Goal: Information Seeking & Learning: Learn about a topic

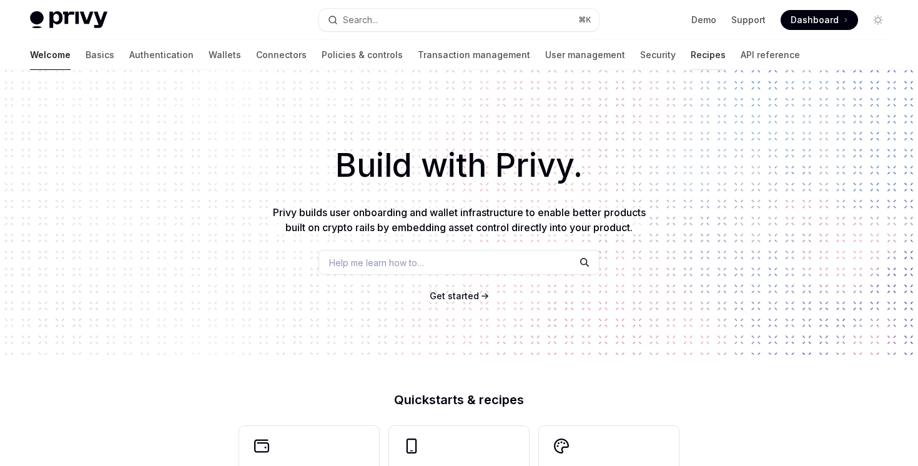
click at [691, 60] on link "Recipes" at bounding box center [708, 55] width 35 height 30
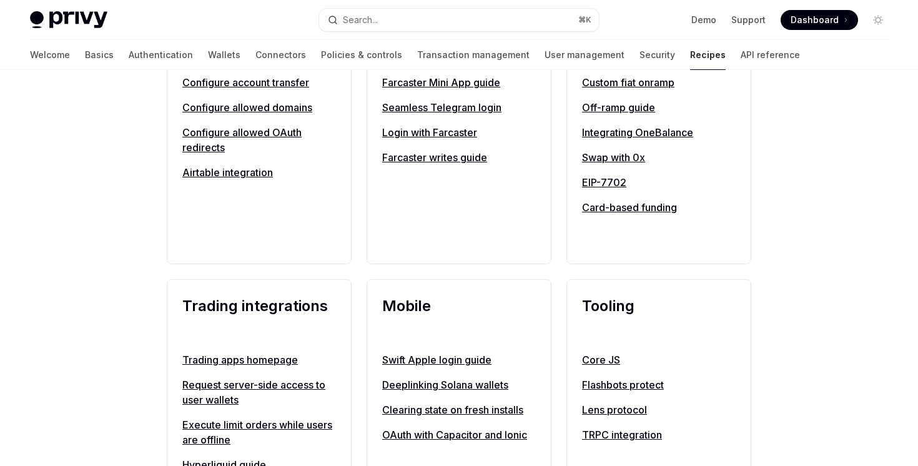
scroll to position [466, 0]
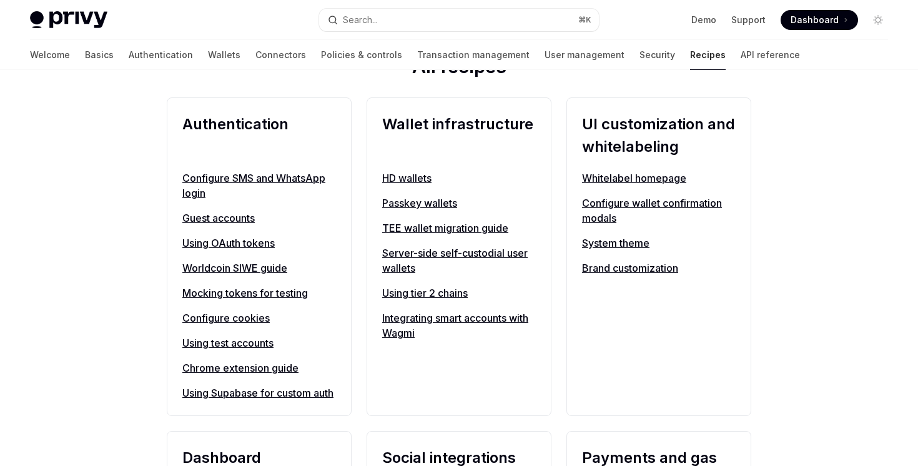
click at [642, 173] on link "Whitelabel homepage" at bounding box center [659, 177] width 154 height 15
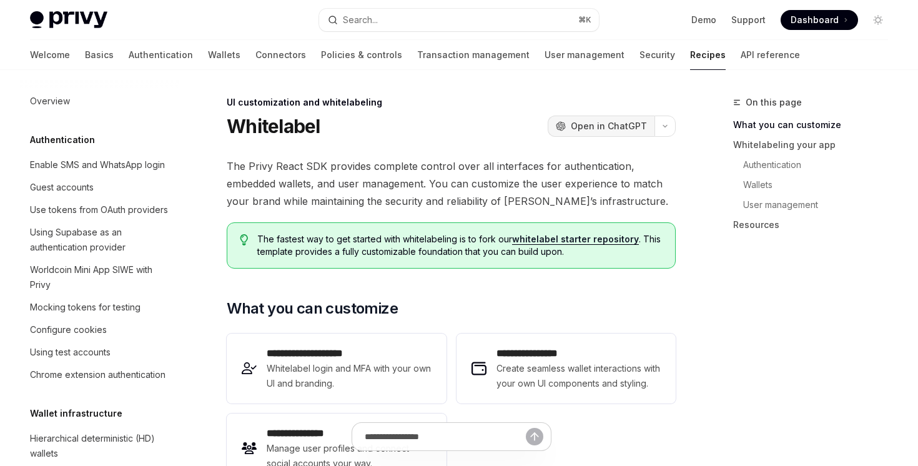
scroll to position [526, 0]
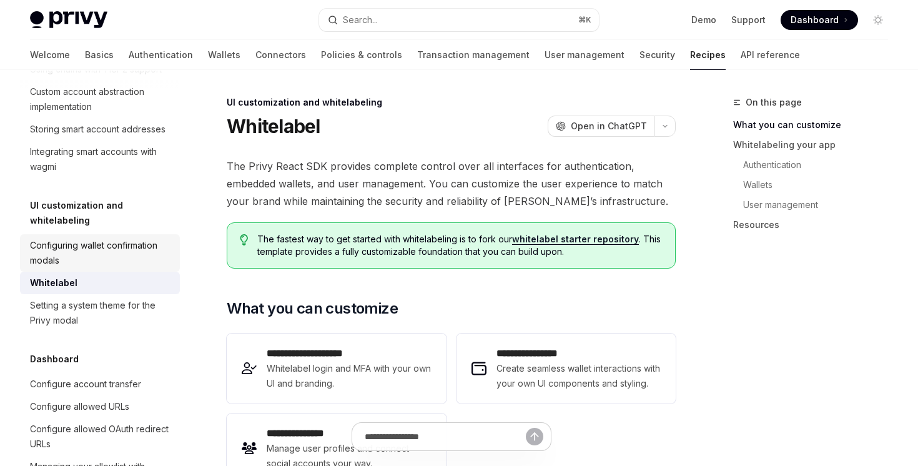
click at [96, 234] on link "Configuring wallet confirmation modals" at bounding box center [100, 252] width 160 height 37
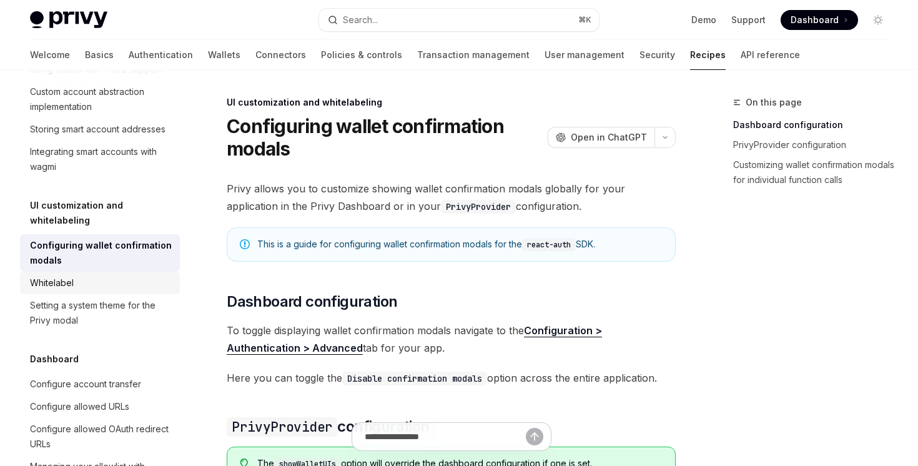
click at [110, 275] on div "Whitelabel" at bounding box center [101, 282] width 142 height 15
type textarea "*"
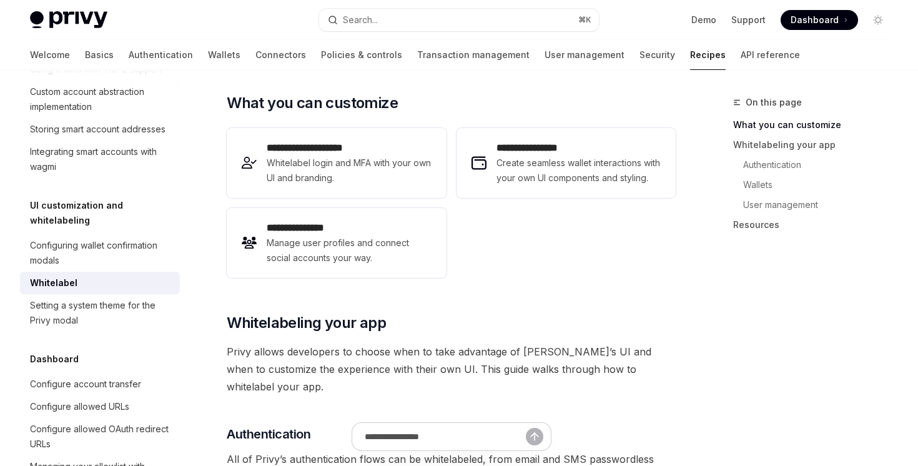
scroll to position [185, 0]
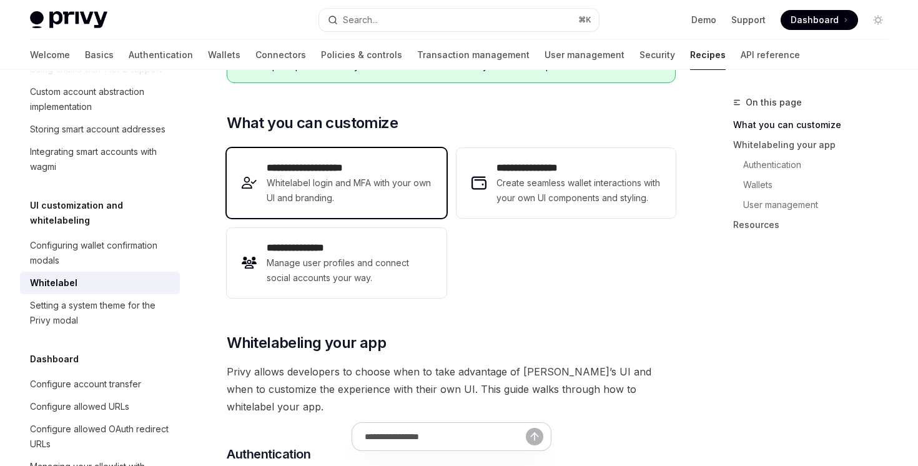
click at [367, 199] on span "Whitelabel login and MFA with your own UI and branding." at bounding box center [349, 190] width 164 height 30
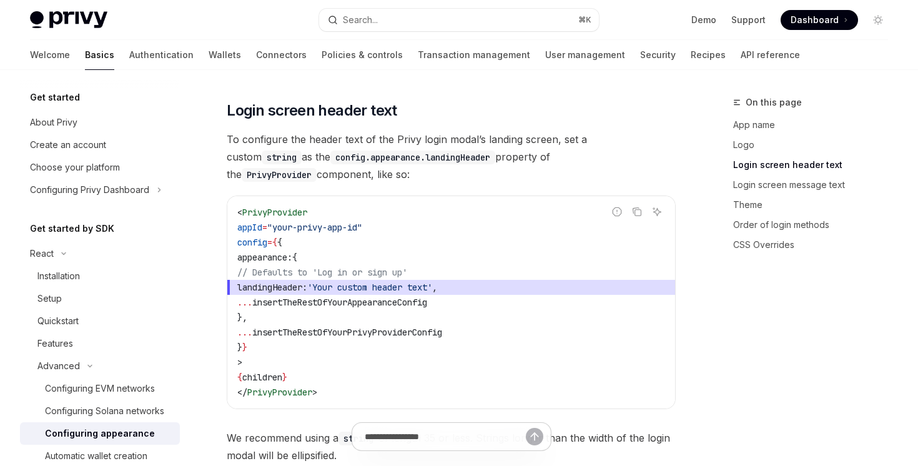
scroll to position [989, 0]
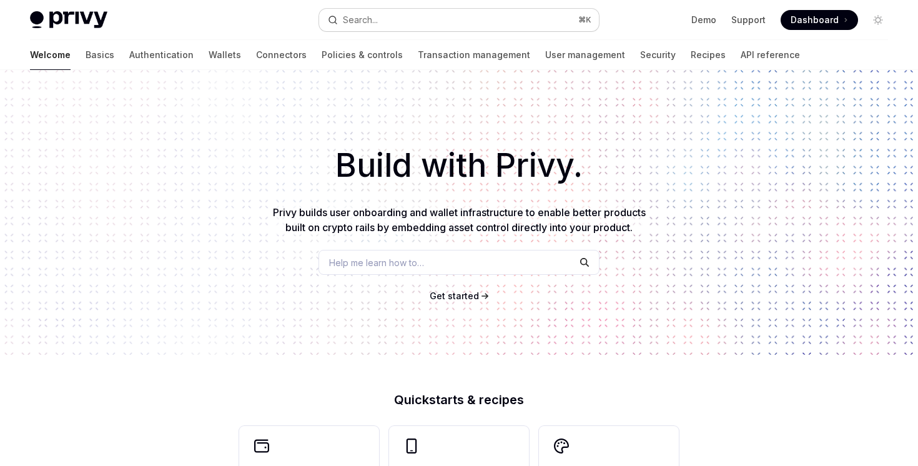
click at [373, 24] on div "Search..." at bounding box center [360, 19] width 35 height 15
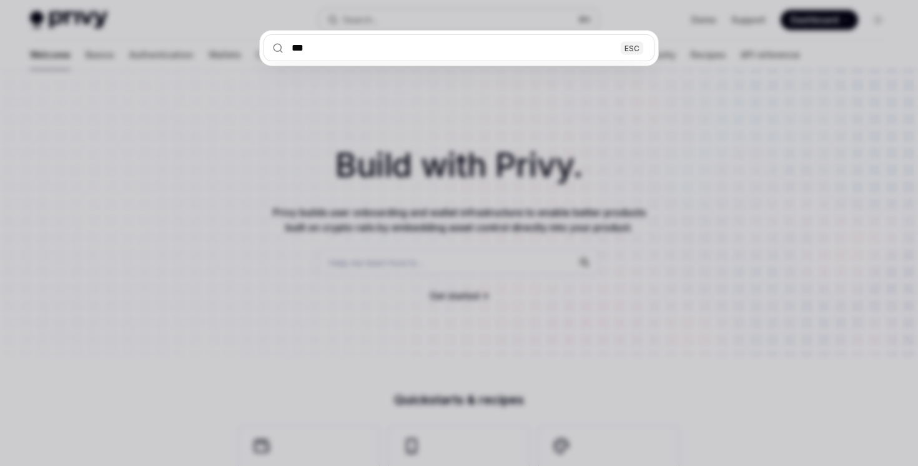
type input "****"
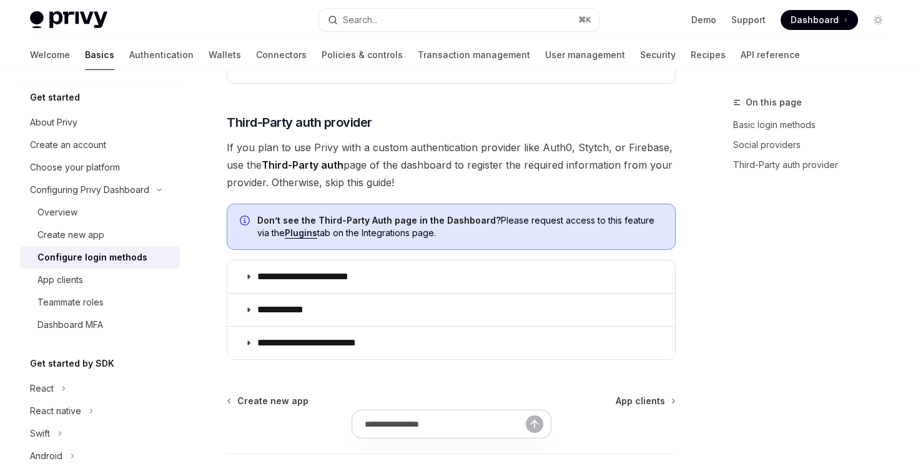
scroll to position [456, 0]
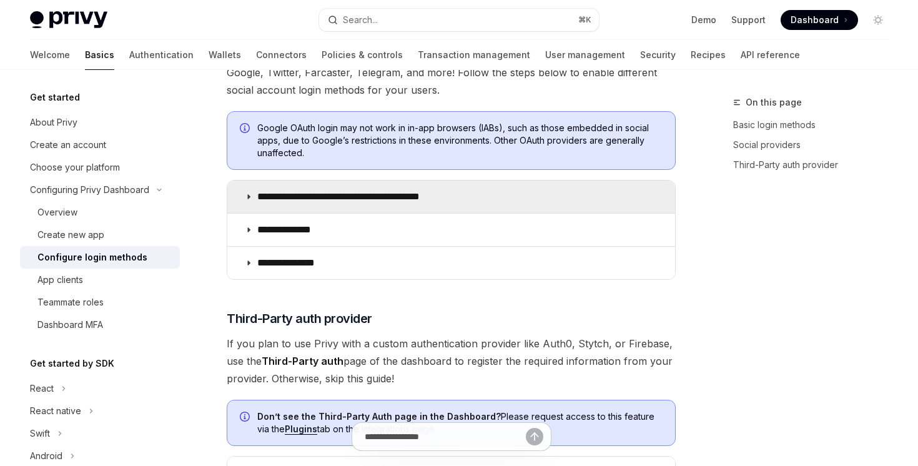
click at [252, 207] on summary "**********" at bounding box center [451, 196] width 448 height 32
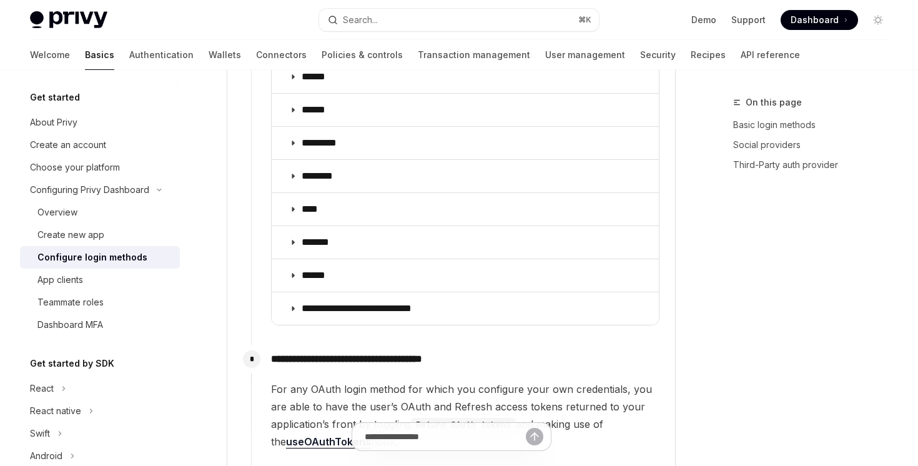
scroll to position [1629, 0]
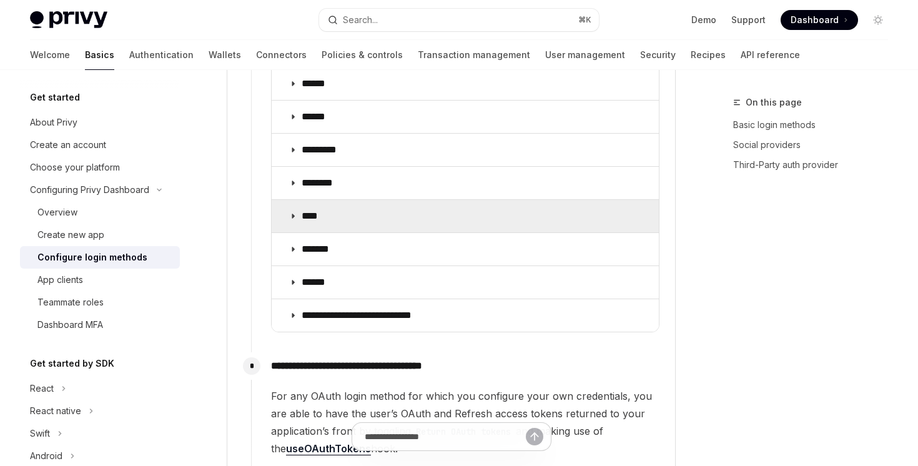
click at [302, 210] on p "****" at bounding box center [313, 216] width 22 height 12
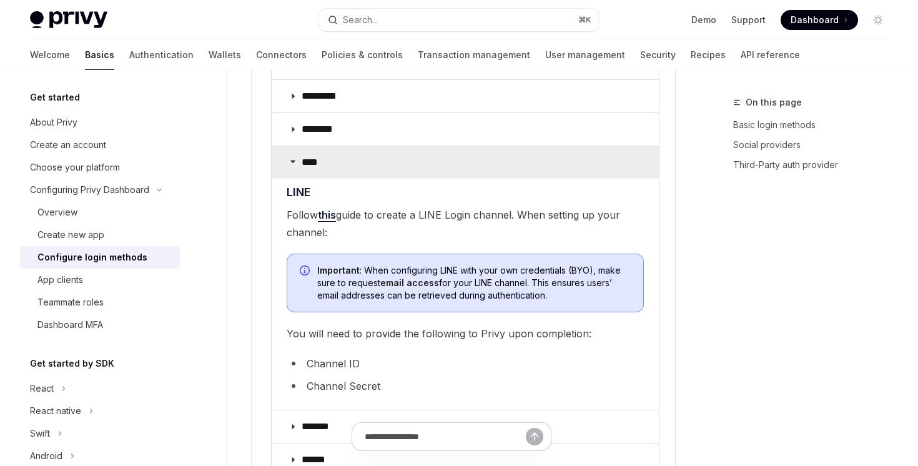
scroll to position [1714, 0]
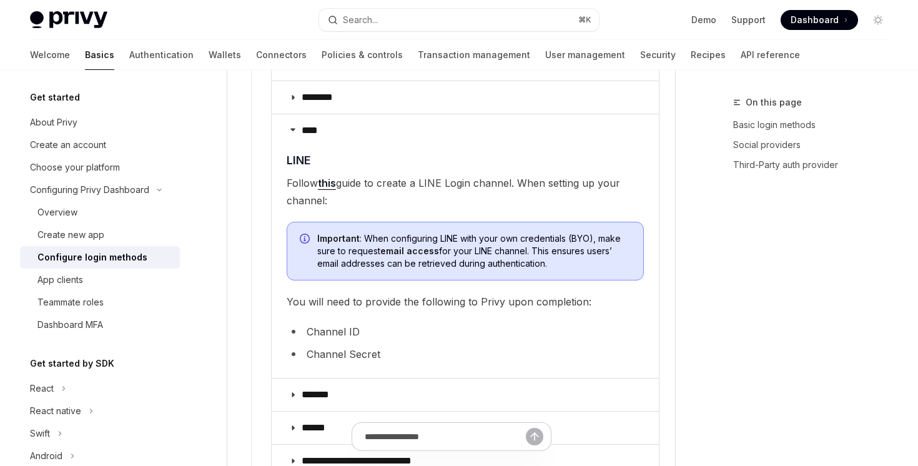
click at [328, 177] on link "this" at bounding box center [327, 183] width 18 height 13
click at [545, 44] on link "User management" at bounding box center [585, 55] width 80 height 30
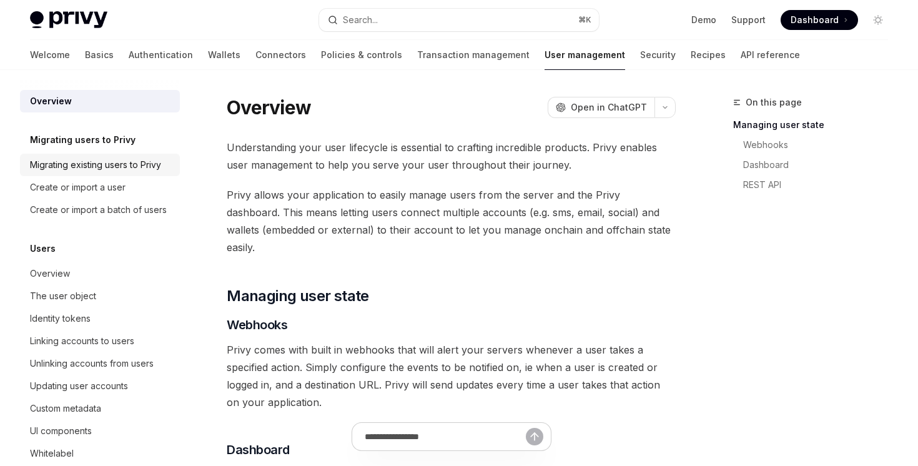
click at [130, 169] on div "Migrating existing users to Privy" at bounding box center [95, 164] width 131 height 15
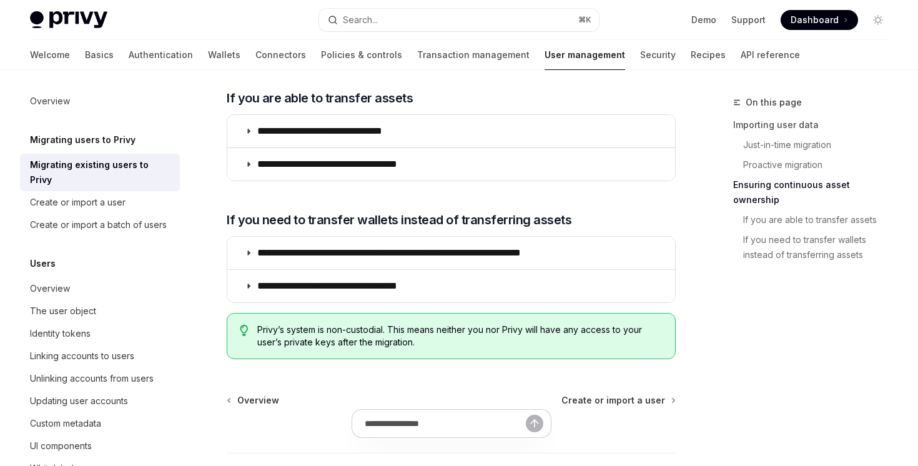
scroll to position [1568, 0]
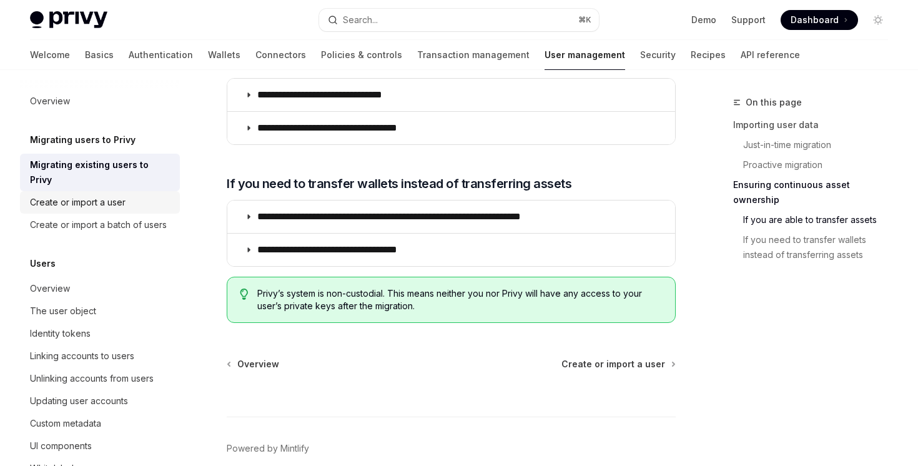
click at [174, 191] on link "Create or import a user" at bounding box center [100, 202] width 160 height 22
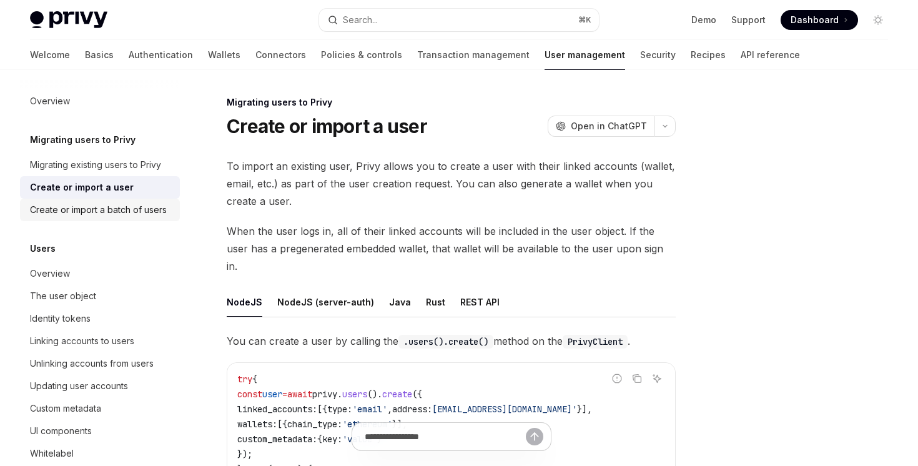
click at [159, 219] on link "Create or import a batch of users" at bounding box center [100, 210] width 160 height 22
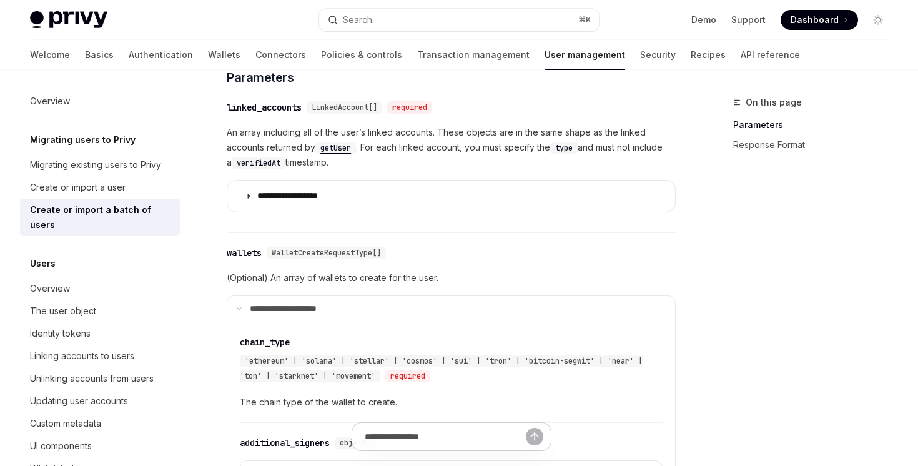
scroll to position [867, 0]
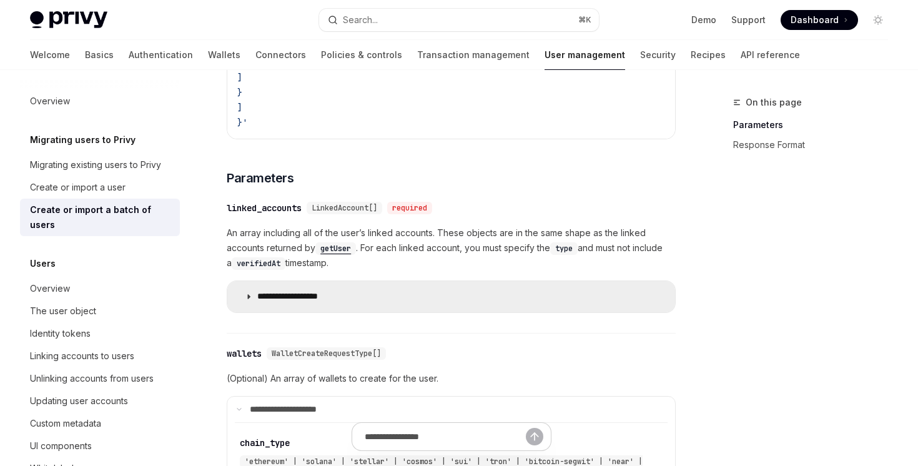
click at [322, 290] on summary "**********" at bounding box center [451, 296] width 448 height 31
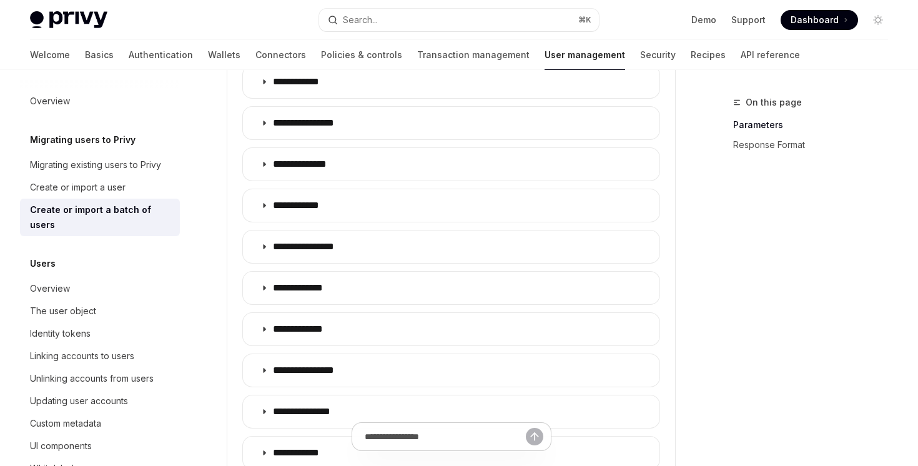
scroll to position [1363, 0]
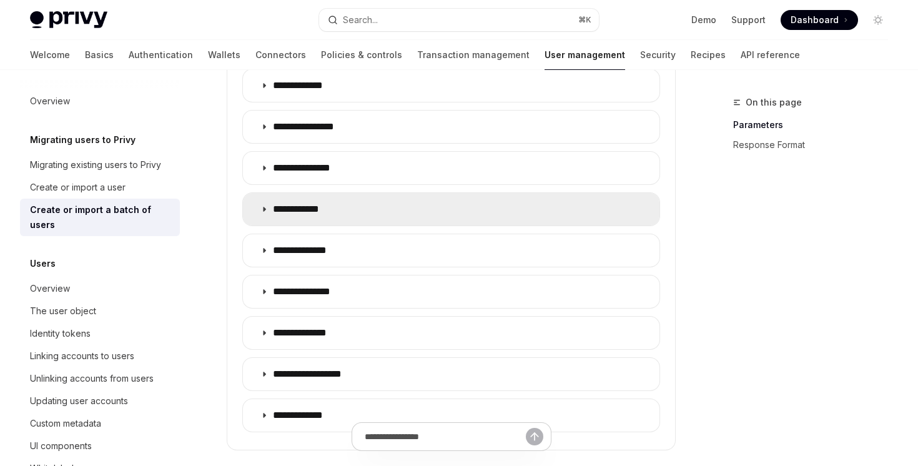
click at [330, 217] on summary "**********" at bounding box center [451, 209] width 416 height 32
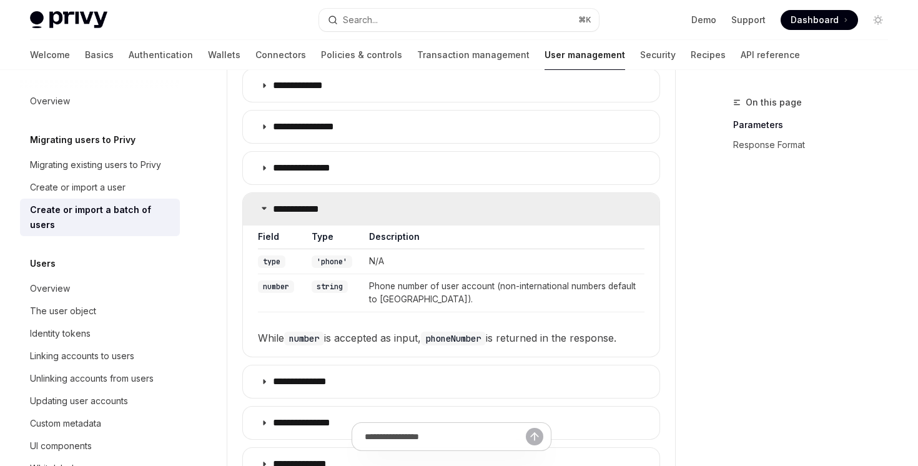
click at [330, 215] on summary "**********" at bounding box center [451, 209] width 416 height 32
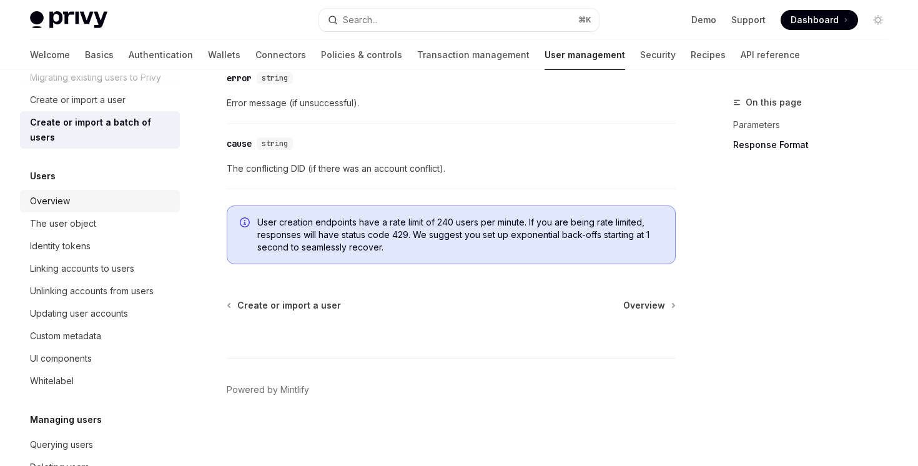
scroll to position [194, 0]
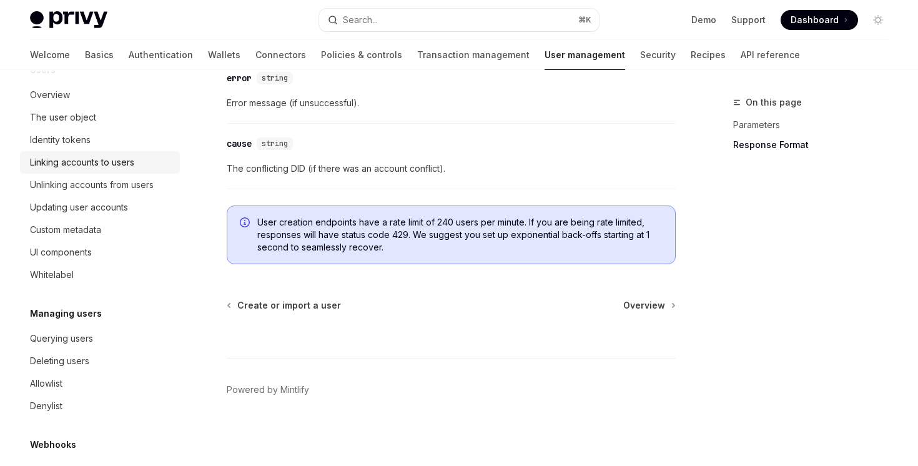
click at [139, 155] on div "Linking accounts to users" at bounding box center [101, 162] width 142 height 15
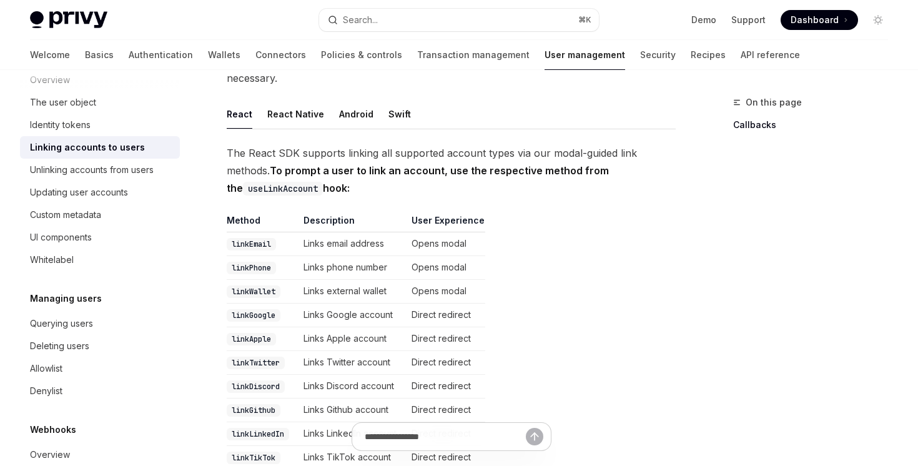
scroll to position [107, 0]
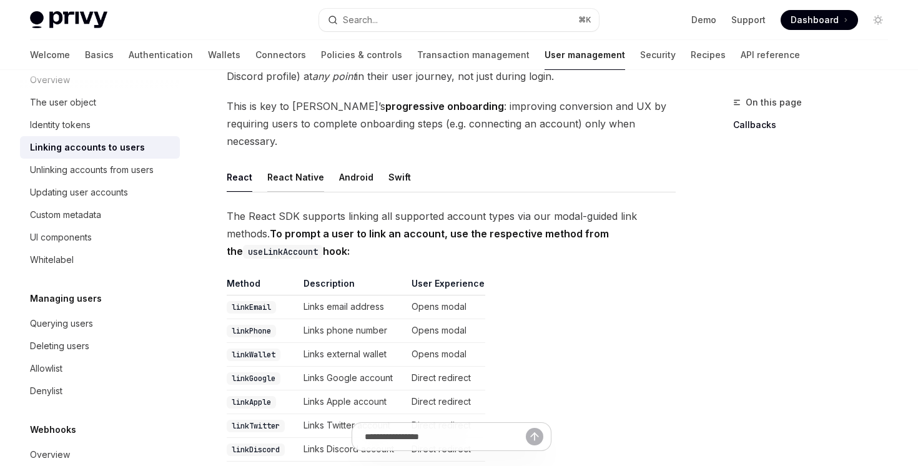
click at [299, 162] on div "React Native" at bounding box center [295, 176] width 57 height 29
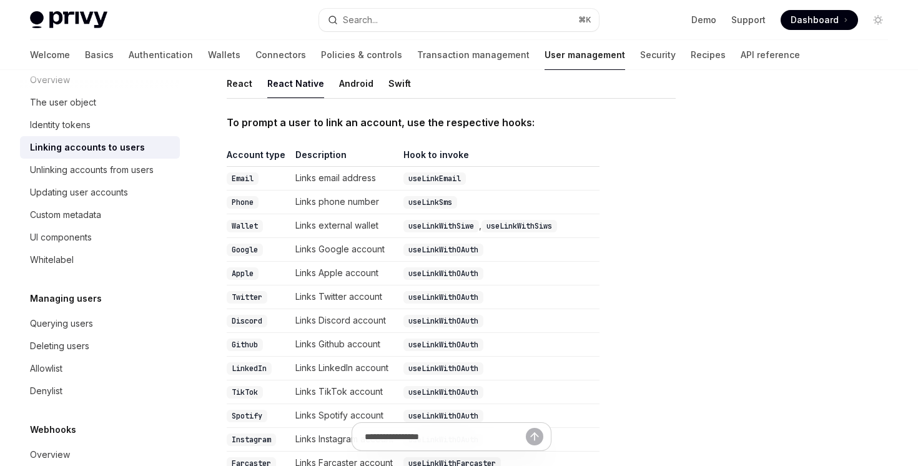
scroll to position [51, 0]
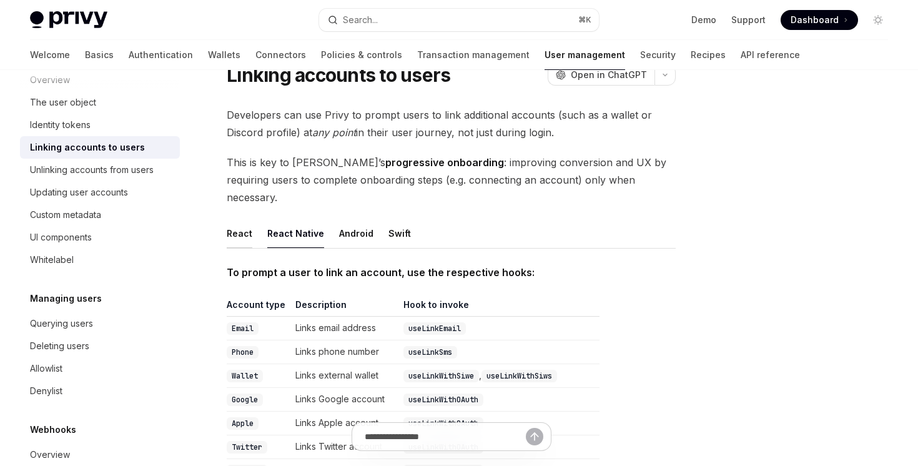
click at [228, 219] on div "React" at bounding box center [240, 233] width 26 height 29
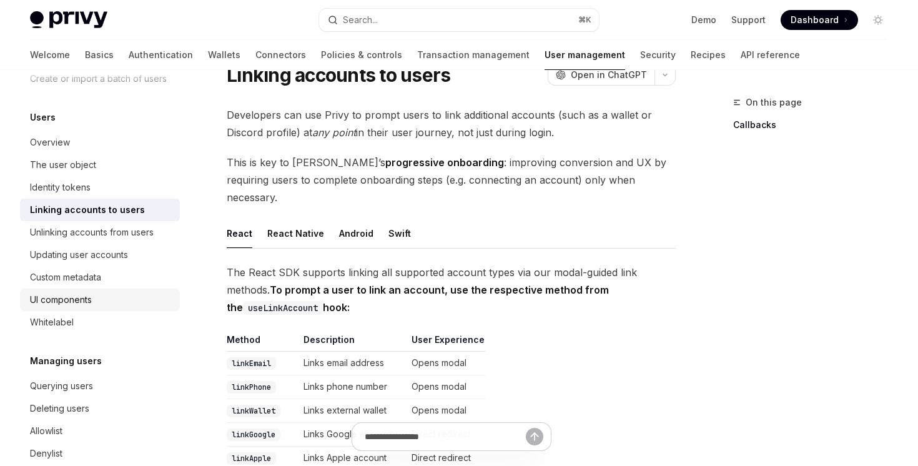
scroll to position [126, 0]
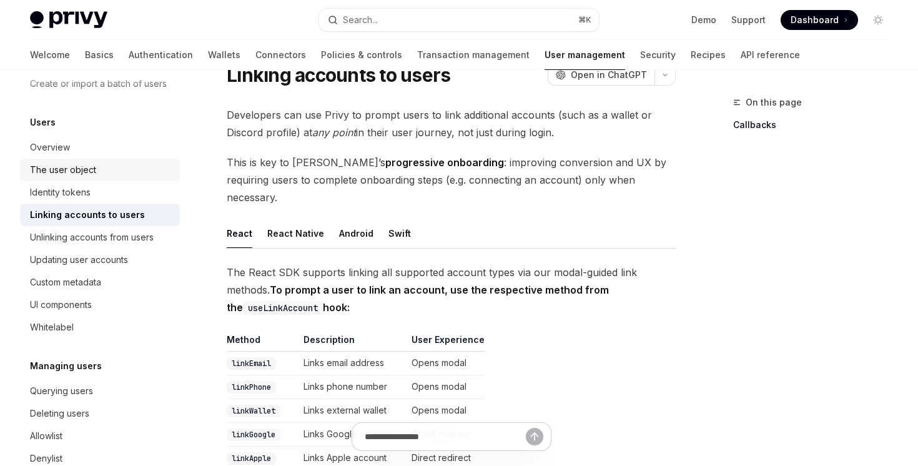
click at [124, 165] on div "The user object" at bounding box center [101, 169] width 142 height 15
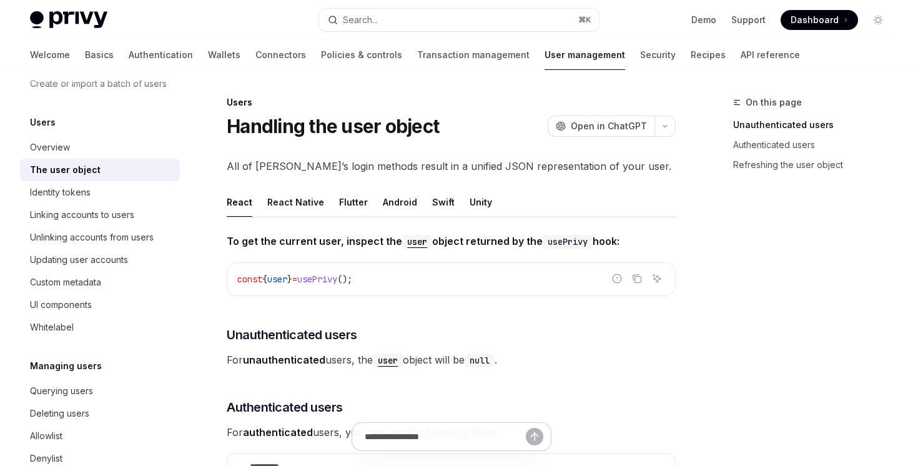
scroll to position [46, 0]
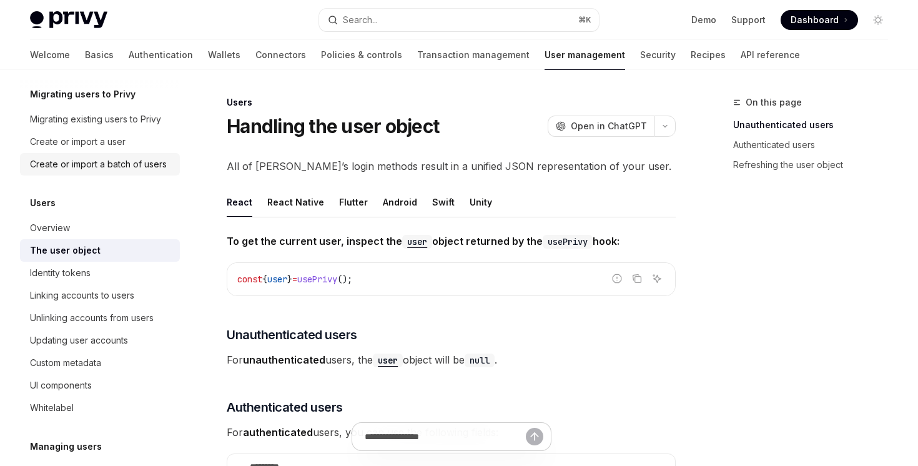
click at [102, 159] on div "Create or import a batch of users" at bounding box center [98, 164] width 137 height 15
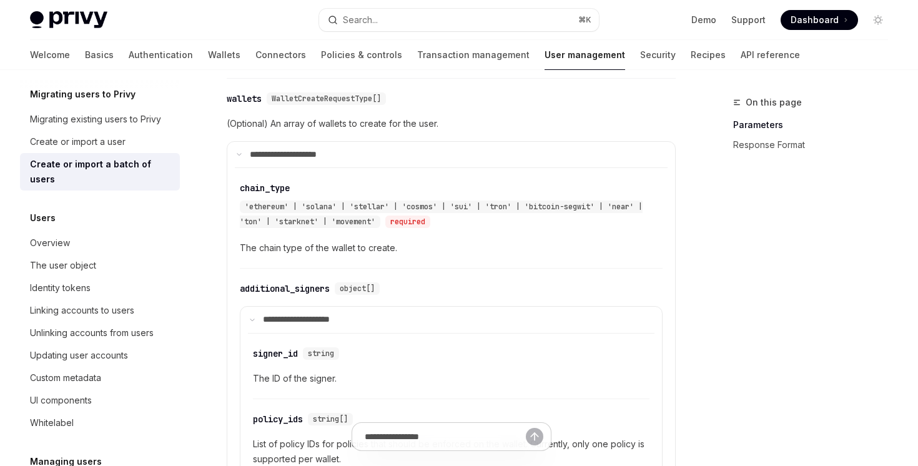
scroll to position [1052, 0]
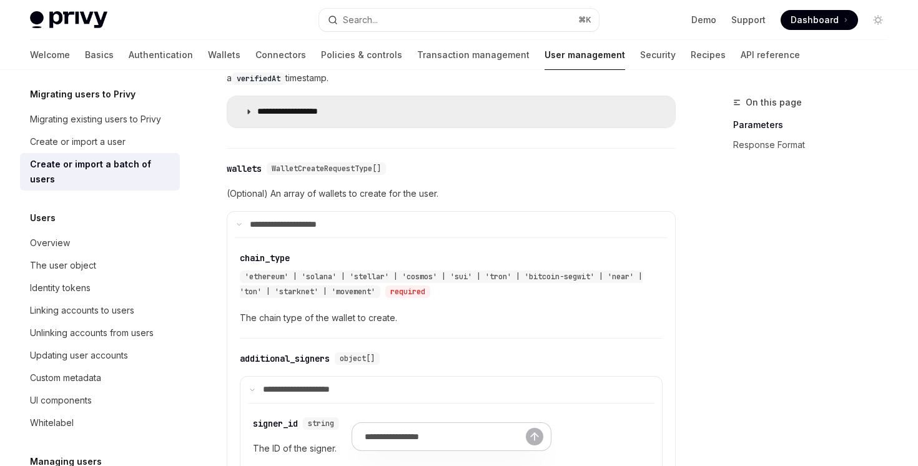
click at [463, 112] on summary "**********" at bounding box center [451, 111] width 448 height 31
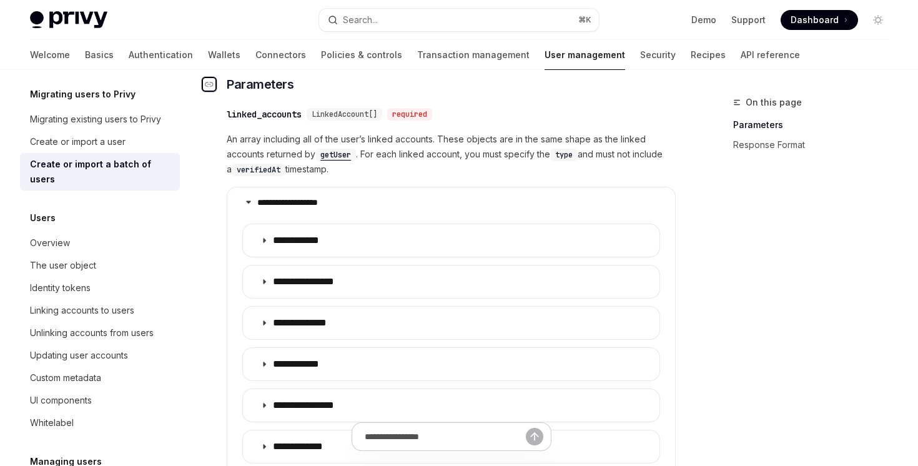
click at [215, 86] on div "Navigate to header" at bounding box center [209, 84] width 15 height 15
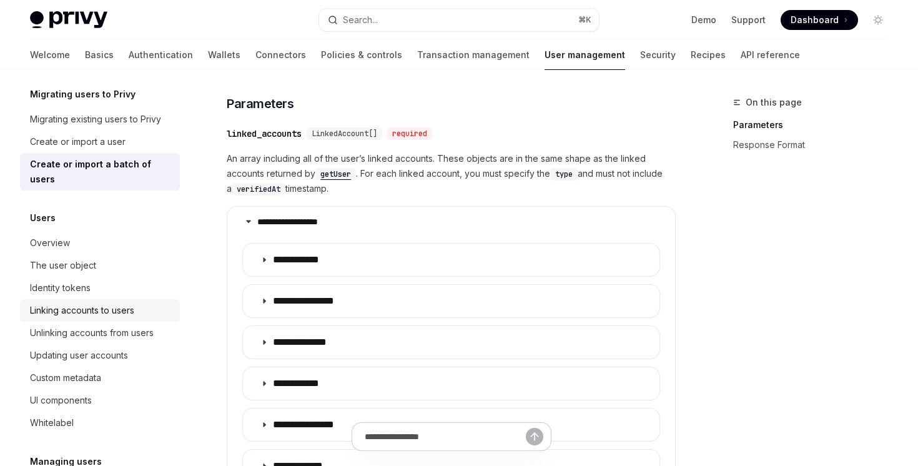
click at [166, 303] on div "Linking accounts to users" at bounding box center [101, 310] width 142 height 15
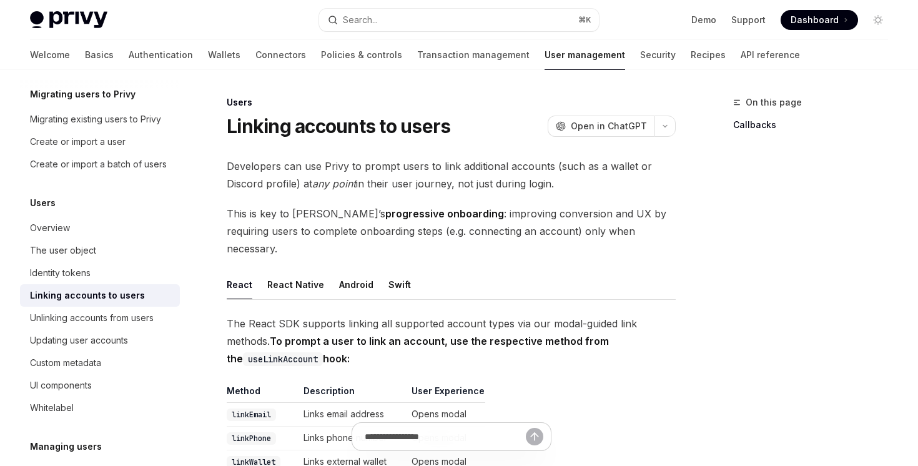
click at [121, 178] on div "Overview Migrating users to Privy Migrating existing users to Privy Create or i…" at bounding box center [100, 340] width 160 height 592
click at [126, 165] on div "Create or import a batch of users" at bounding box center [98, 164] width 137 height 15
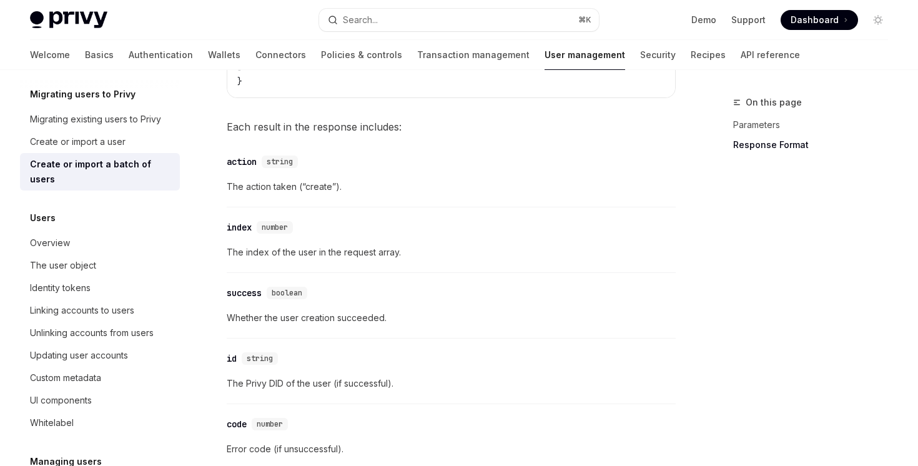
scroll to position [2521, 0]
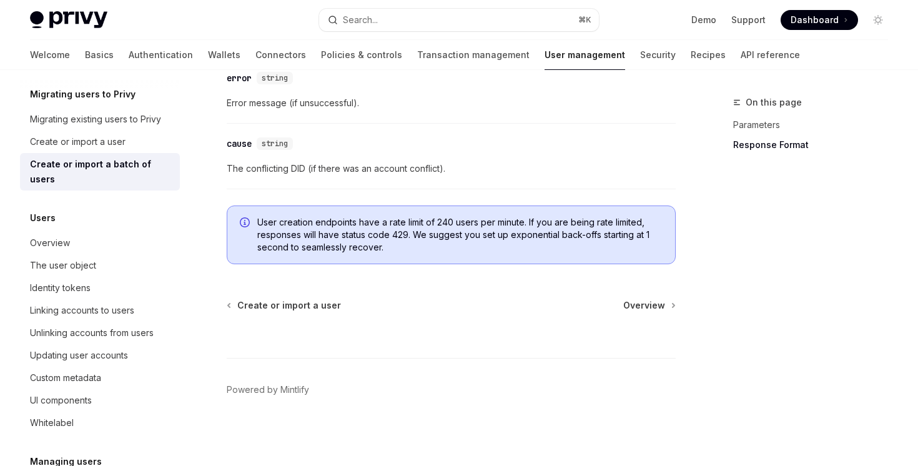
click at [302, 229] on span "User creation endpoints have a rate limit of 240 users per minute. If you are b…" at bounding box center [459, 234] width 405 height 37
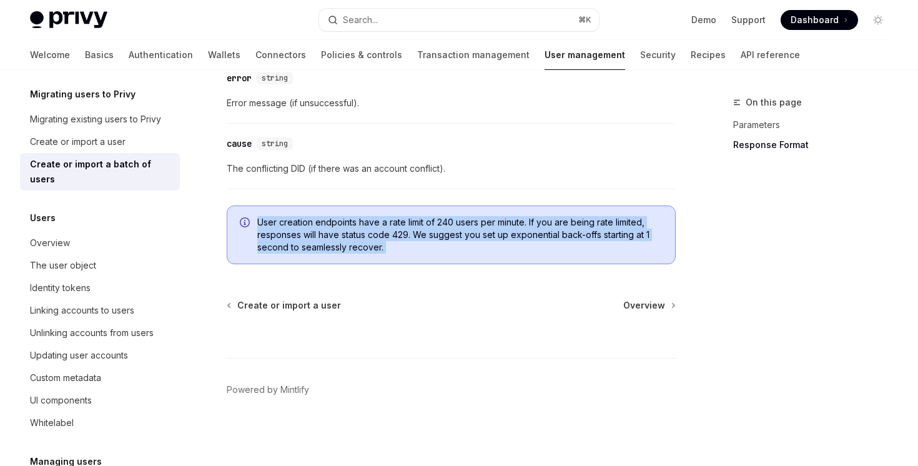
click at [302, 229] on span "User creation endpoints have a rate limit of 240 users per minute. If you are b…" at bounding box center [459, 234] width 405 height 37
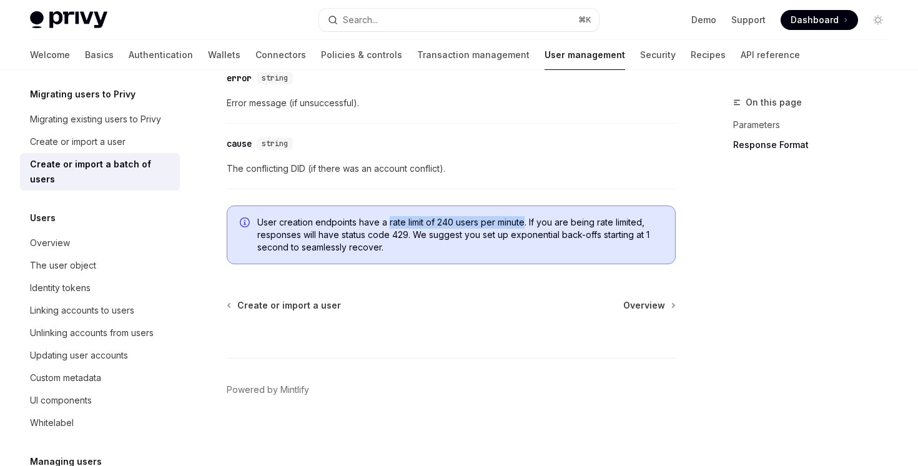
drag, startPoint x: 525, startPoint y: 221, endPoint x: 388, endPoint y: 220, distance: 136.1
click at [388, 220] on span "User creation endpoints have a rate limit of 240 users per minute. If you are b…" at bounding box center [459, 234] width 405 height 37
copy span "rate limit of 240 users per minute"
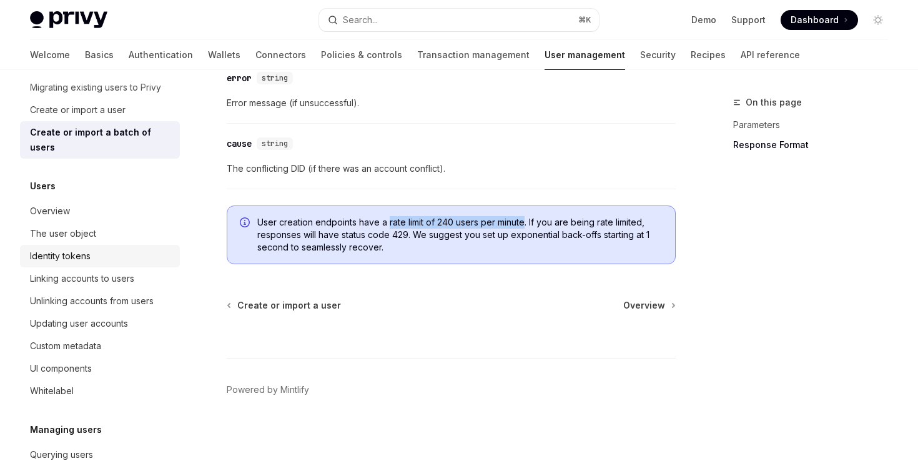
scroll to position [91, 0]
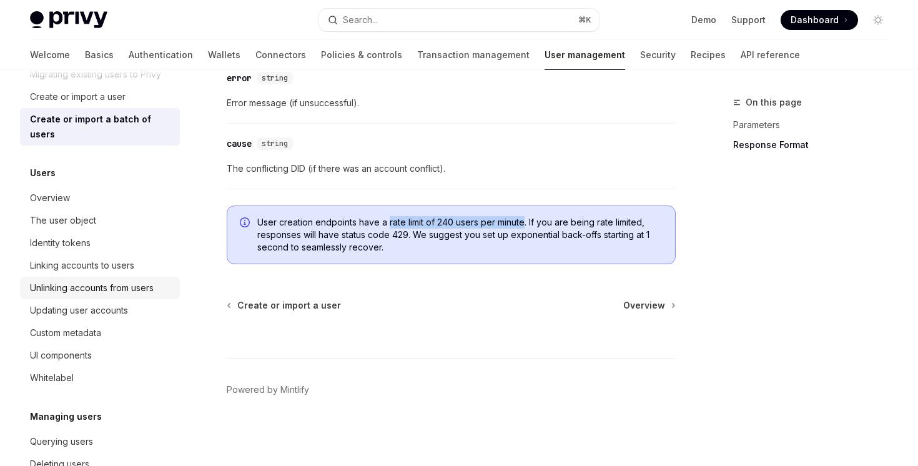
click at [117, 280] on div "Unlinking accounts from users" at bounding box center [92, 287] width 124 height 15
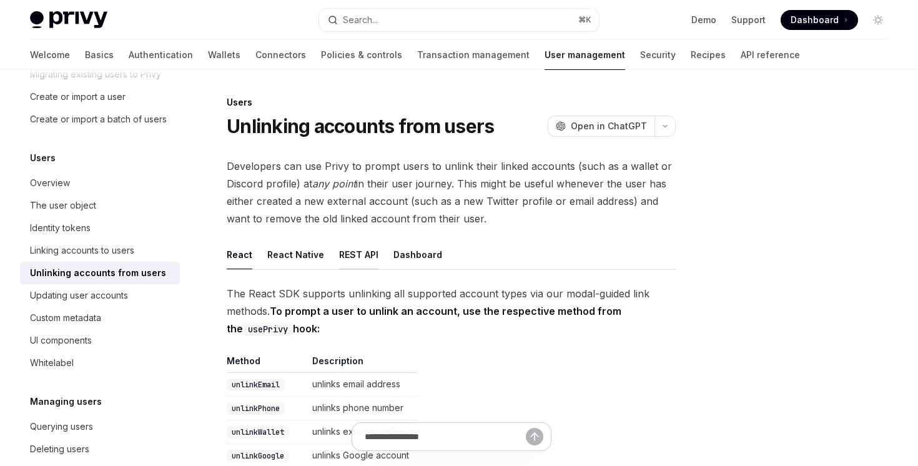
click at [347, 255] on div "REST API" at bounding box center [358, 254] width 39 height 29
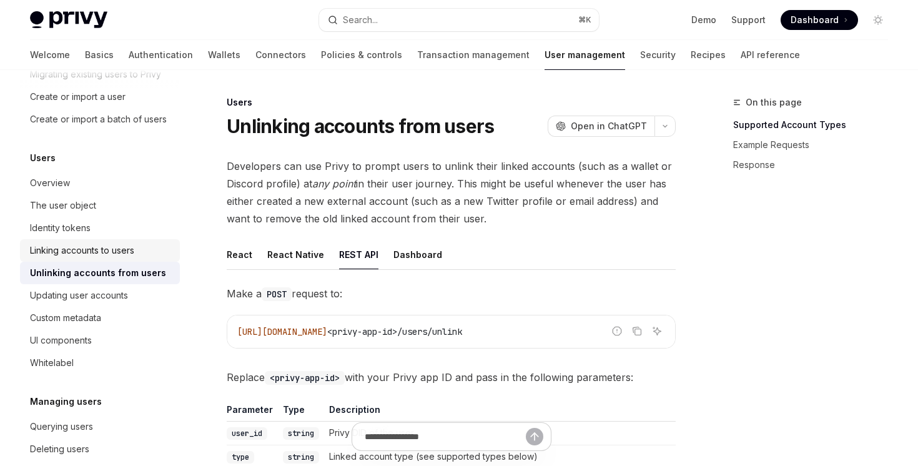
click at [114, 247] on div "Linking accounts to users" at bounding box center [82, 250] width 104 height 15
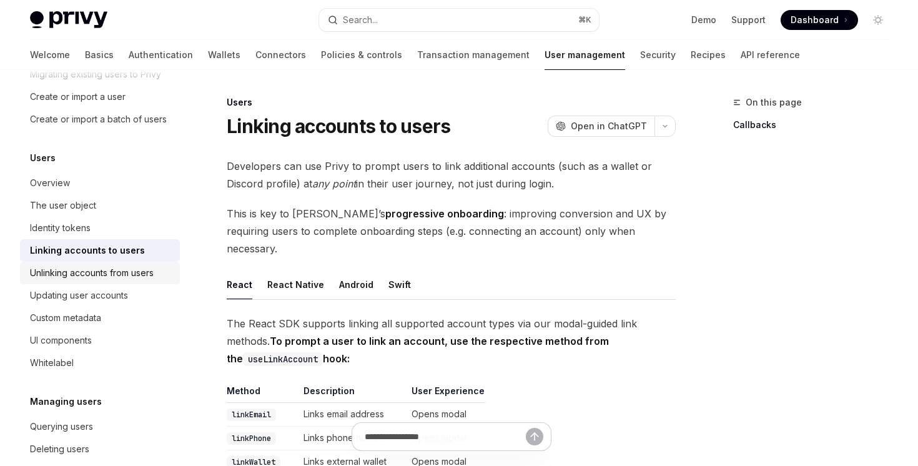
click at [94, 269] on div "Unlinking accounts from users" at bounding box center [92, 272] width 124 height 15
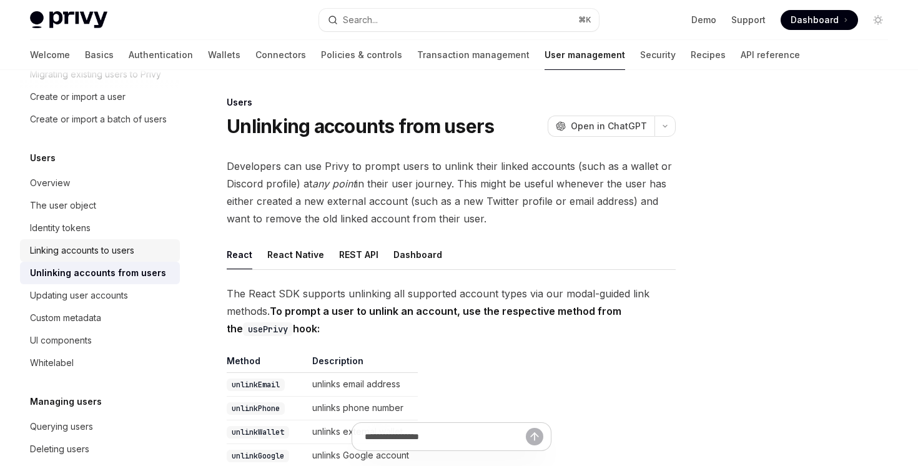
click at [121, 240] on link "Linking accounts to users" at bounding box center [100, 250] width 160 height 22
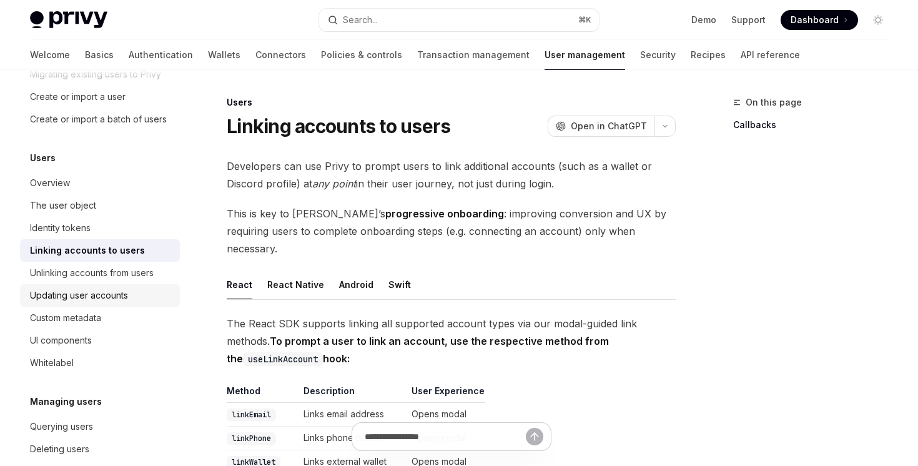
click at [122, 298] on div "Updating user accounts" at bounding box center [79, 295] width 98 height 15
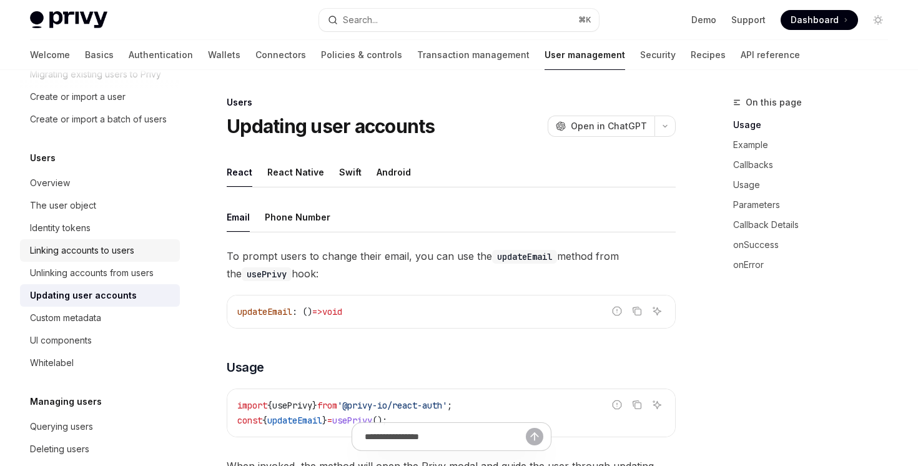
click at [139, 260] on link "Linking accounts to users" at bounding box center [100, 250] width 160 height 22
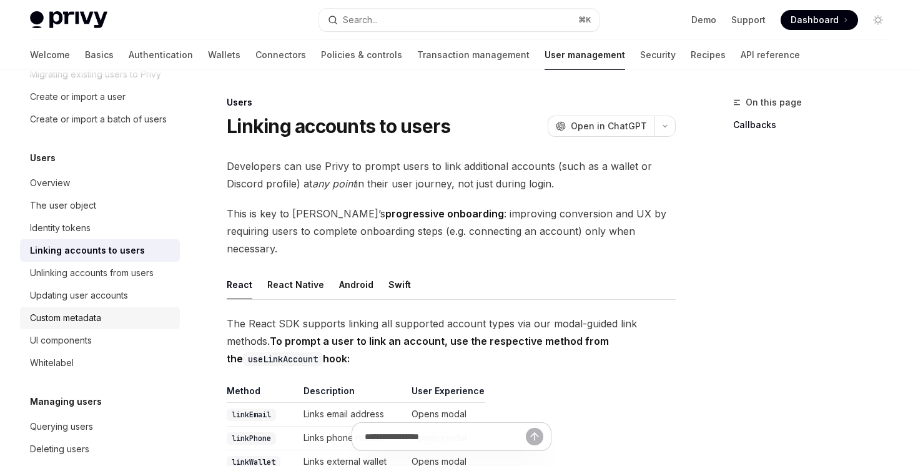
click at [123, 315] on div "Custom metadata" at bounding box center [101, 317] width 142 height 15
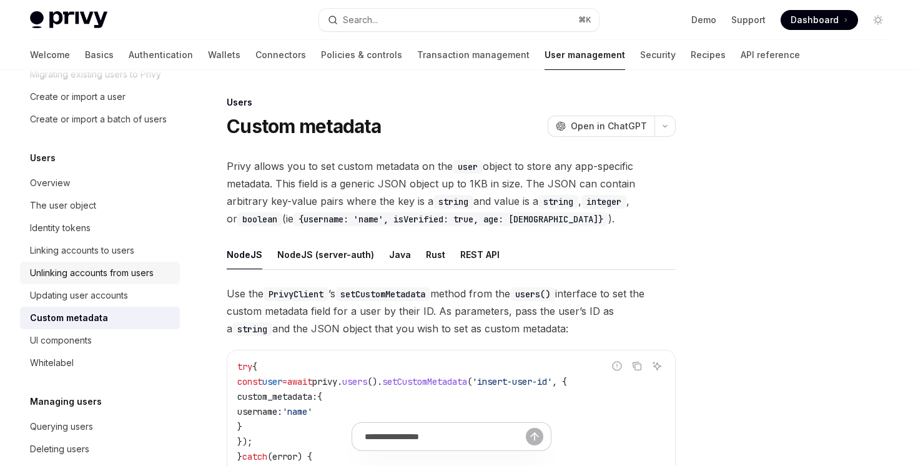
click at [137, 270] on div "Unlinking accounts from users" at bounding box center [92, 272] width 124 height 15
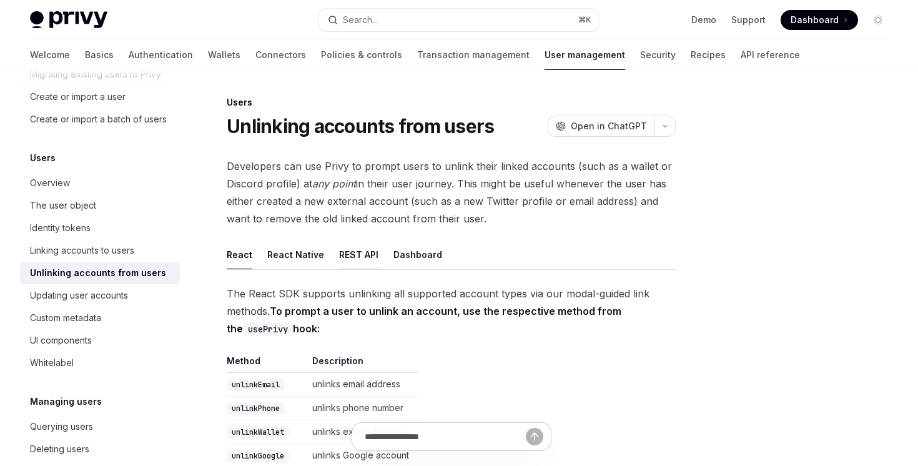
click at [359, 257] on div "REST API" at bounding box center [358, 254] width 39 height 29
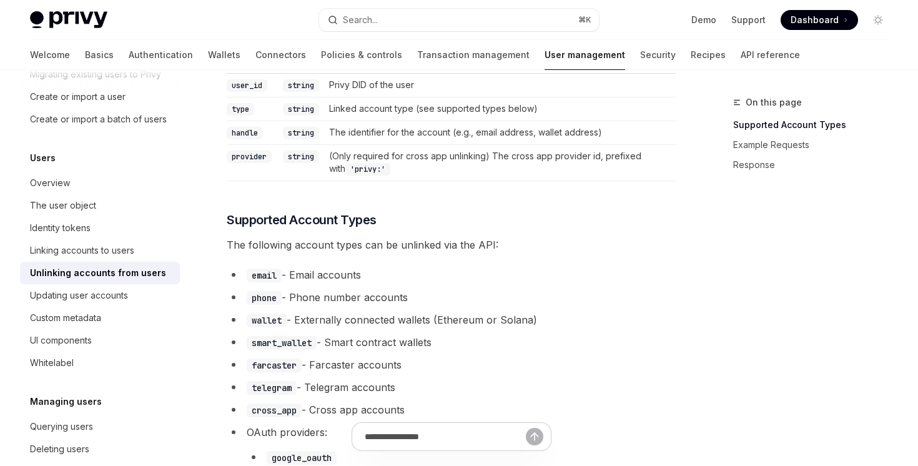
scroll to position [106, 0]
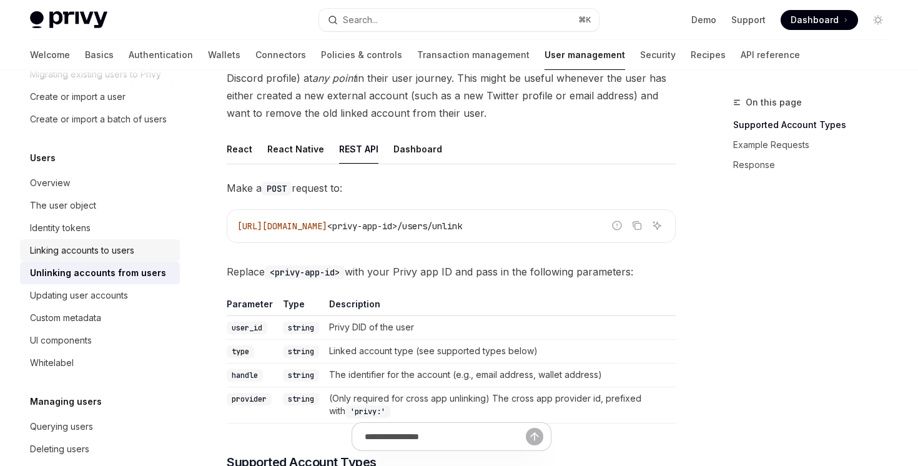
click at [45, 249] on div "Linking accounts to users" at bounding box center [82, 250] width 104 height 15
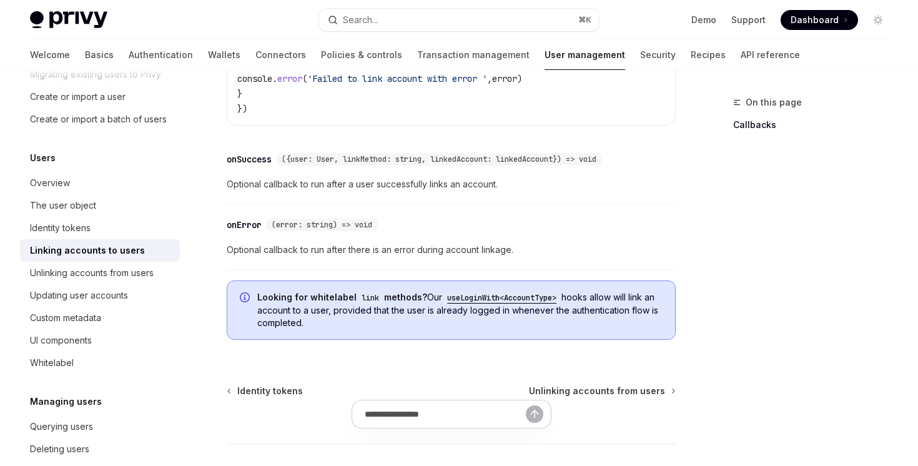
scroll to position [1580, 0]
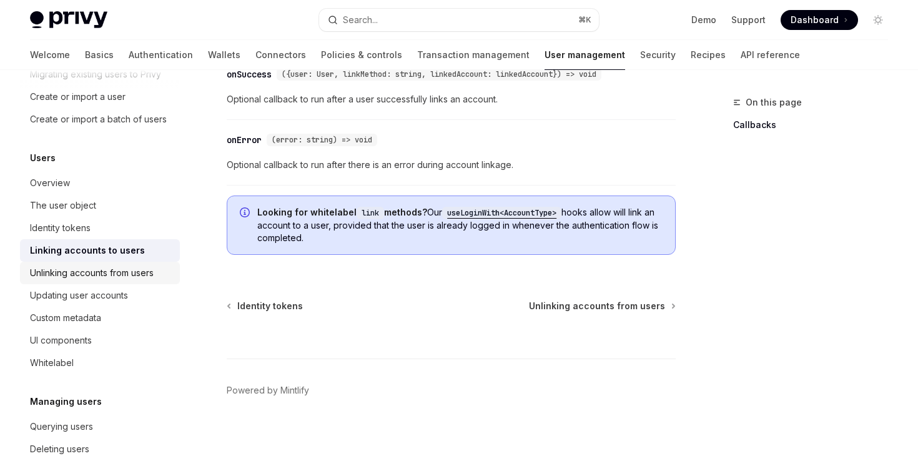
click at [62, 265] on div "Unlinking accounts from users" at bounding box center [92, 272] width 124 height 15
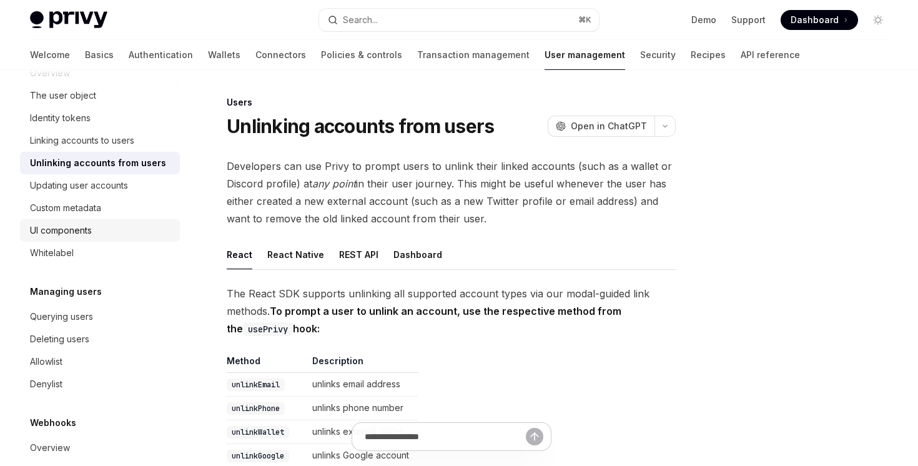
scroll to position [224, 0]
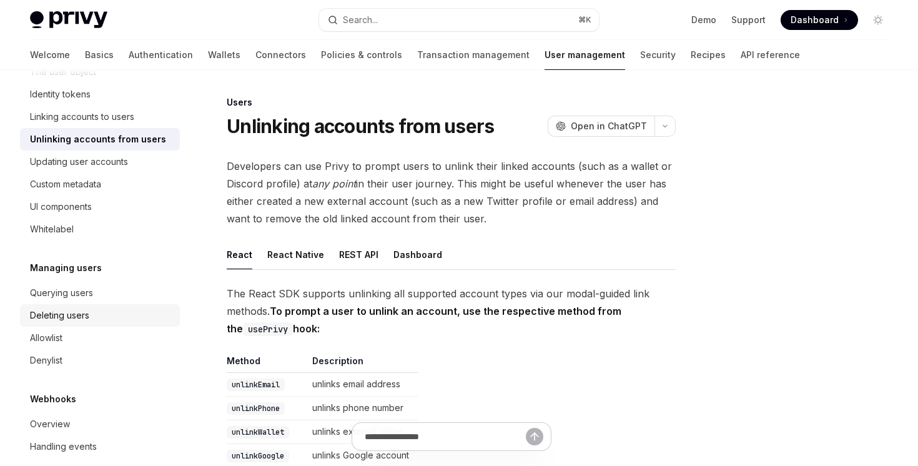
click at [90, 314] on div "Deleting users" at bounding box center [101, 315] width 142 height 15
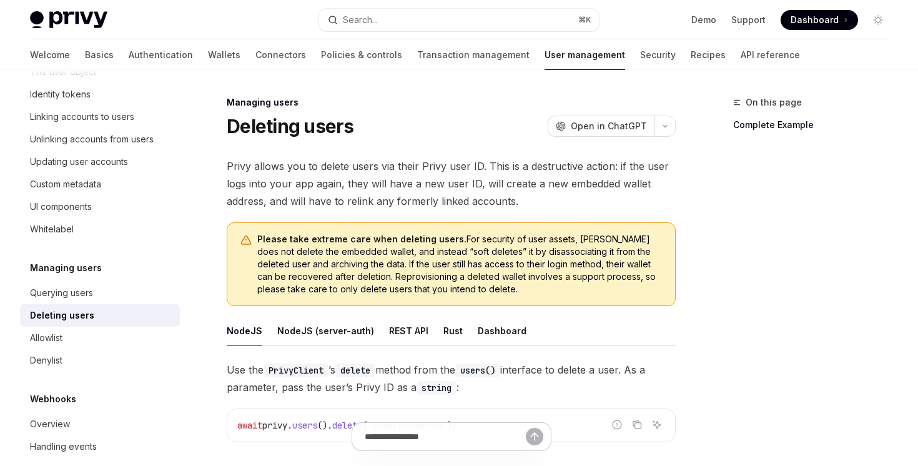
click at [422, 327] on ul "NodeJS NodeJS (server-auth) REST API Rust Dashboard" at bounding box center [451, 331] width 449 height 30
click at [415, 327] on div "REST API" at bounding box center [408, 330] width 39 height 29
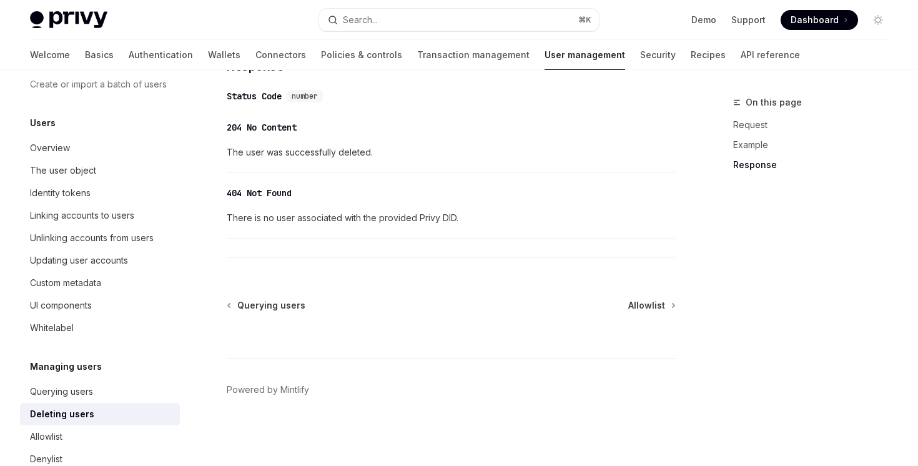
scroll to position [66, 0]
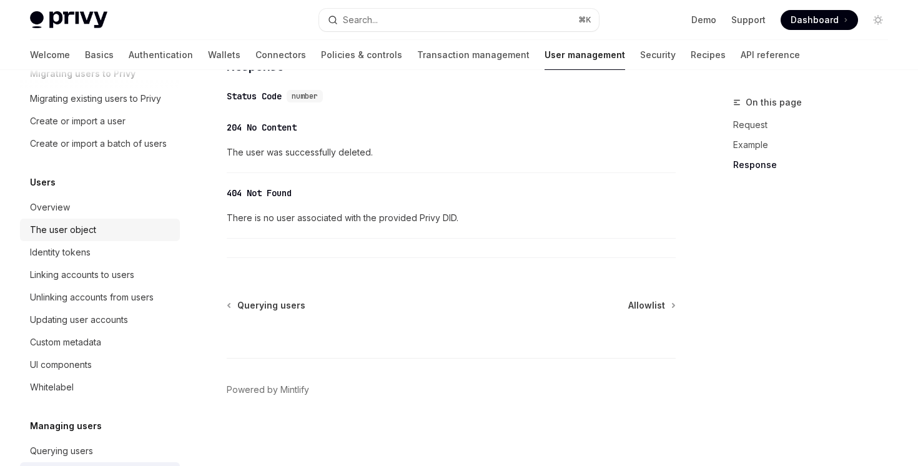
click at [104, 237] on link "The user object" at bounding box center [100, 230] width 160 height 22
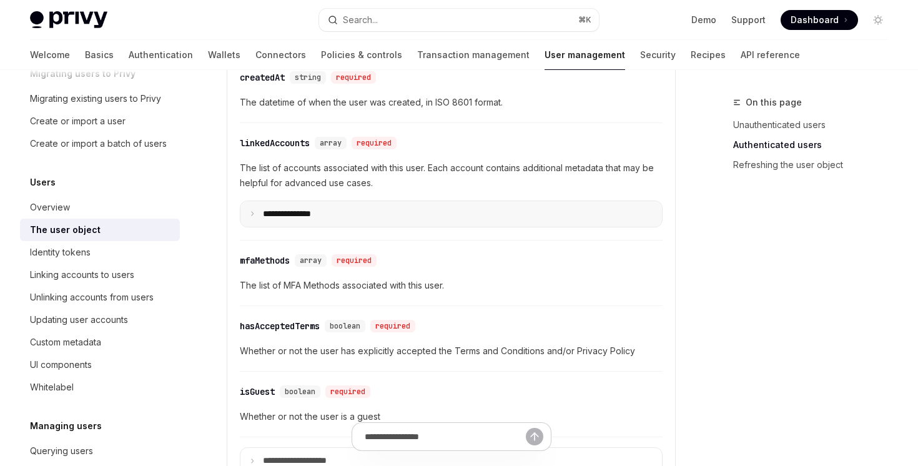
scroll to position [509, 0]
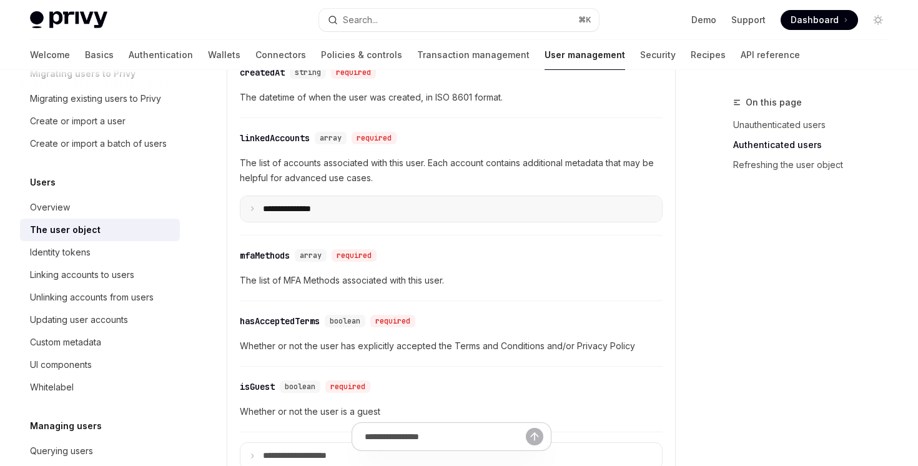
click at [251, 209] on icon at bounding box center [252, 208] width 6 height 6
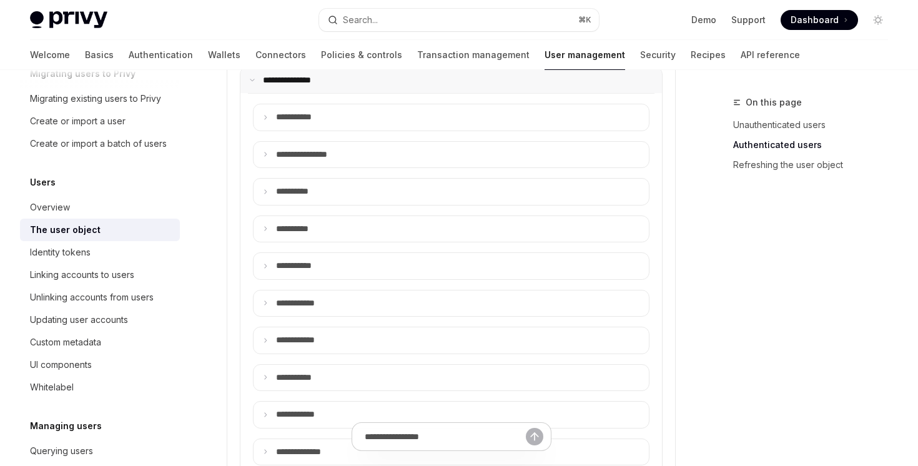
scroll to position [533, 0]
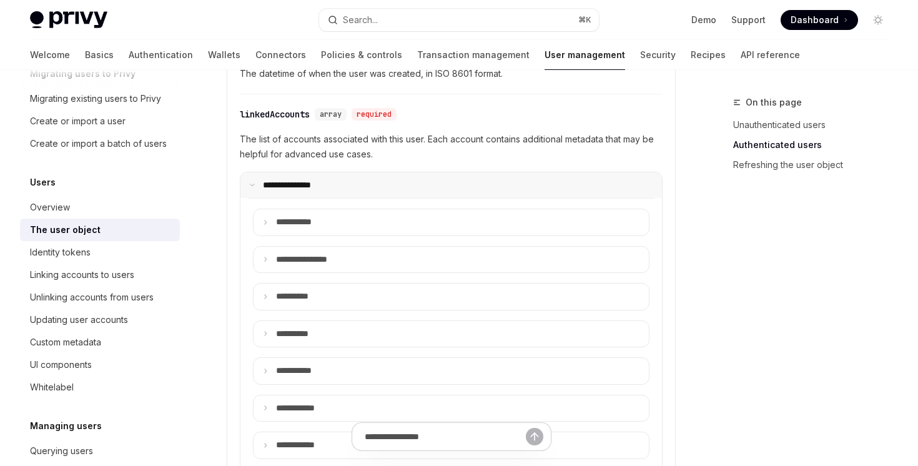
click at [255, 193] on summary "**********" at bounding box center [450, 185] width 421 height 26
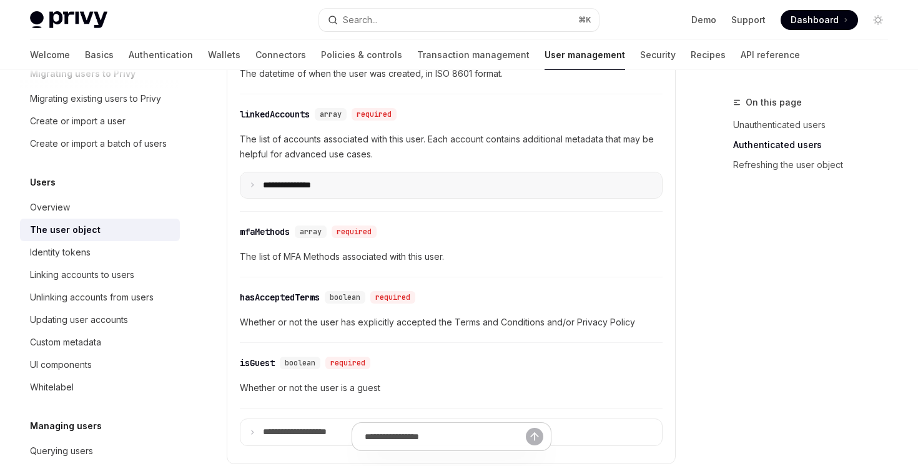
click at [255, 193] on summary "**********" at bounding box center [450, 185] width 421 height 26
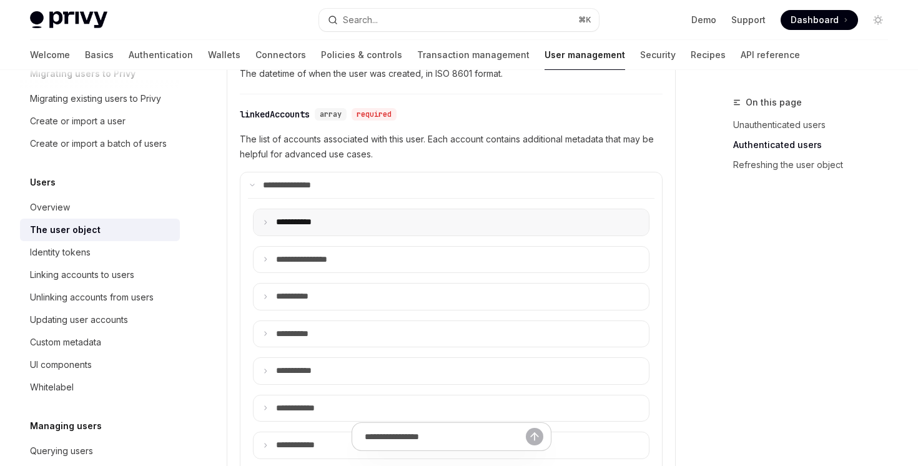
click at [259, 219] on summary "**** ******" at bounding box center [451, 222] width 395 height 26
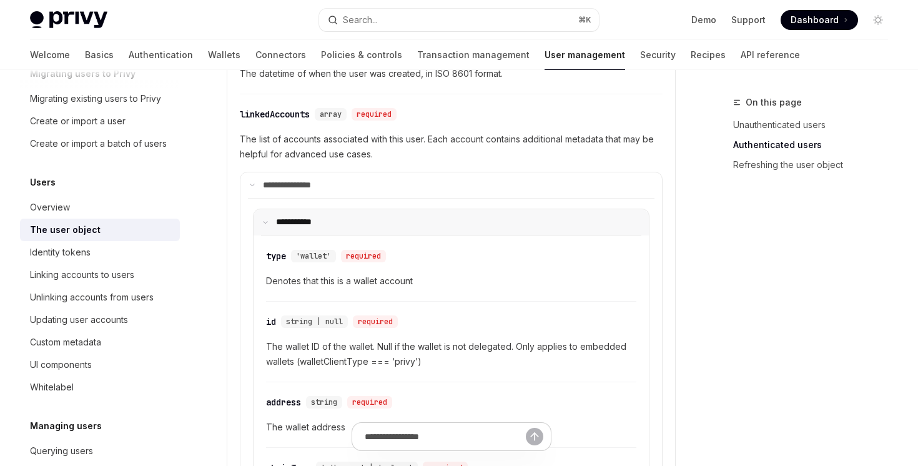
click at [259, 219] on summary "**** ******" at bounding box center [451, 222] width 395 height 26
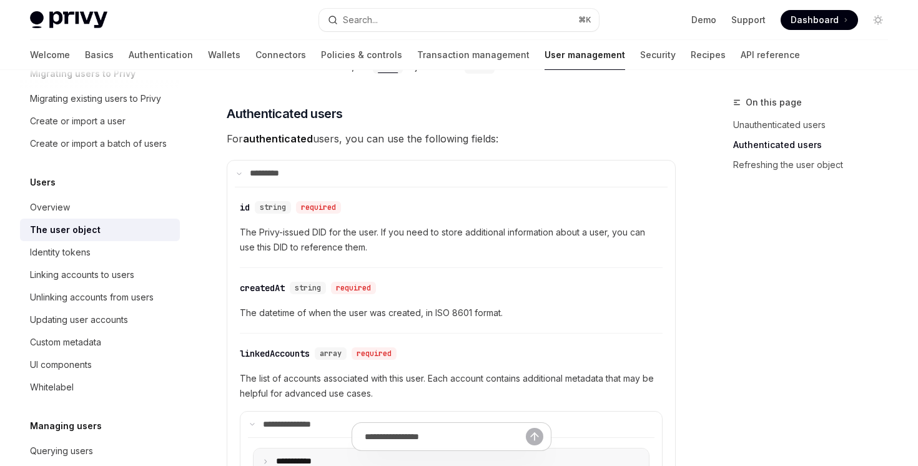
scroll to position [251, 0]
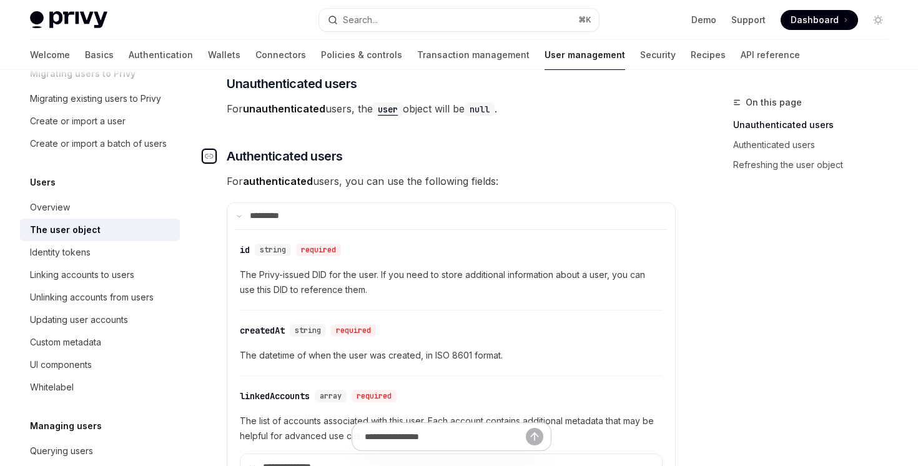
click at [205, 158] on icon "Navigate to header" at bounding box center [209, 155] width 9 height 7
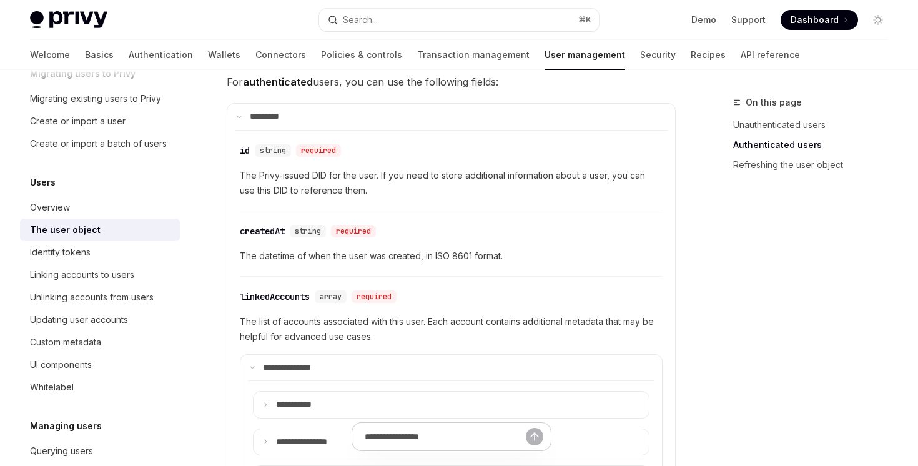
scroll to position [260, 0]
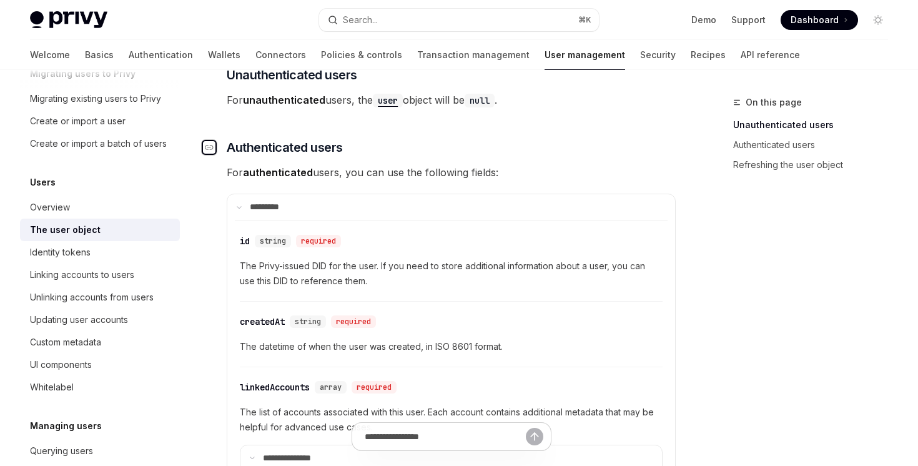
click at [207, 149] on icon "Navigate to header" at bounding box center [209, 147] width 9 height 7
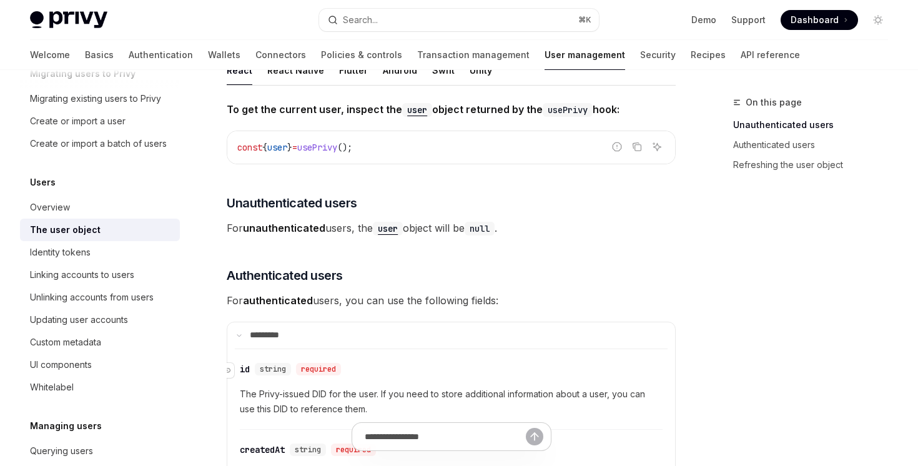
scroll to position [225, 0]
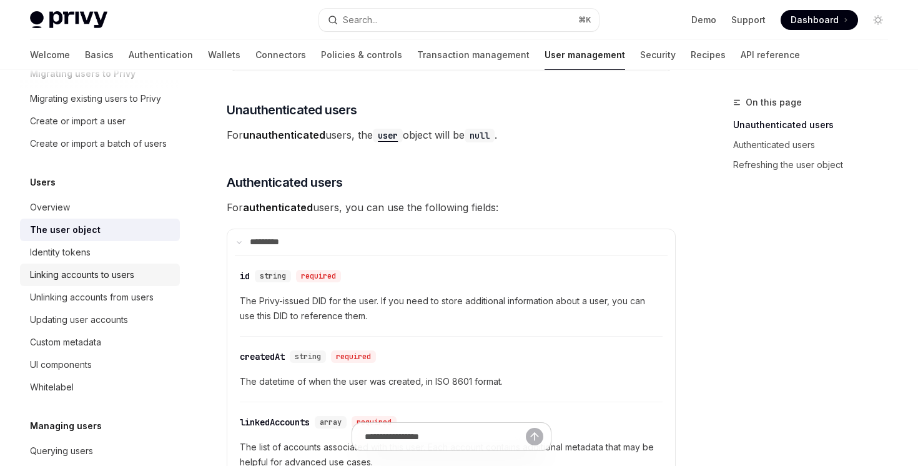
click at [103, 282] on div "Linking accounts to users" at bounding box center [82, 274] width 104 height 15
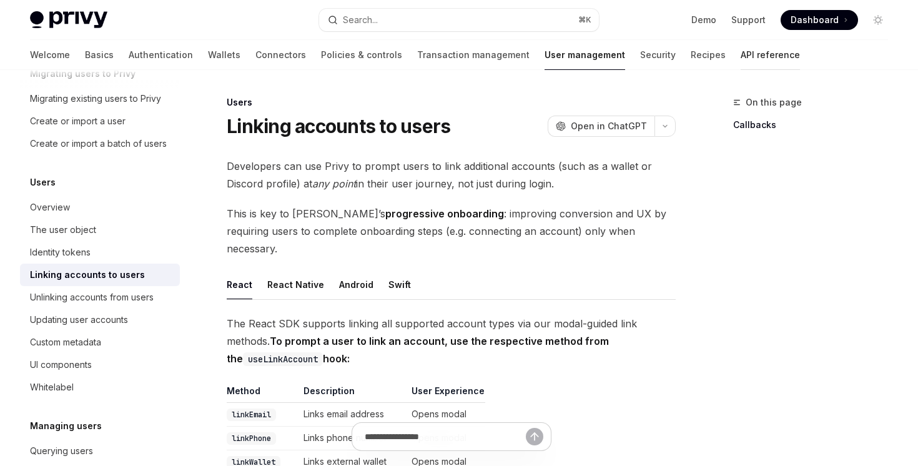
click at [741, 59] on link "API reference" at bounding box center [770, 55] width 59 height 30
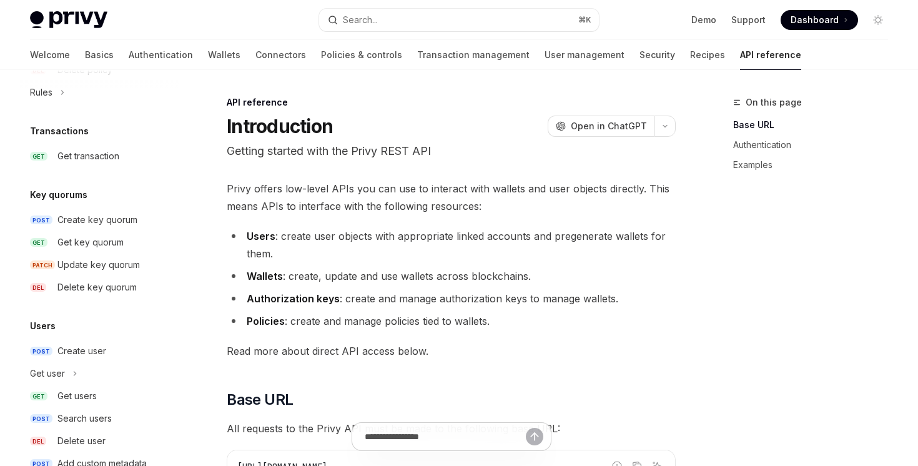
scroll to position [847, 0]
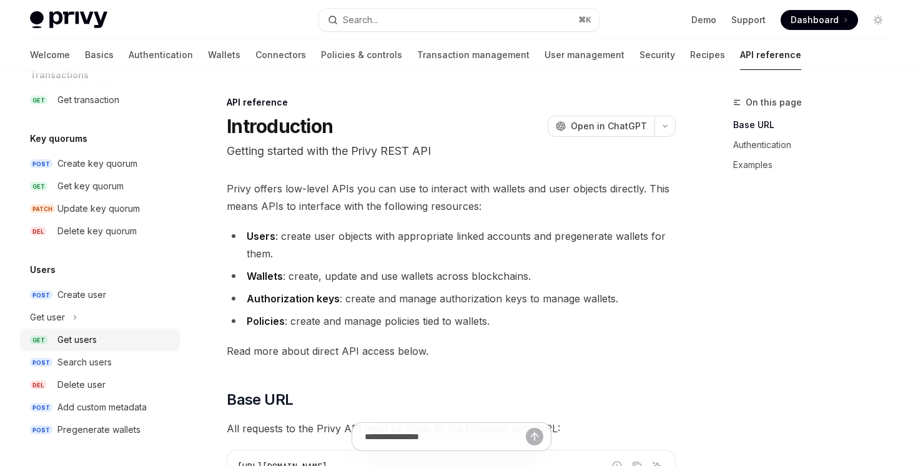
click at [125, 339] on div "Get users" at bounding box center [114, 339] width 115 height 15
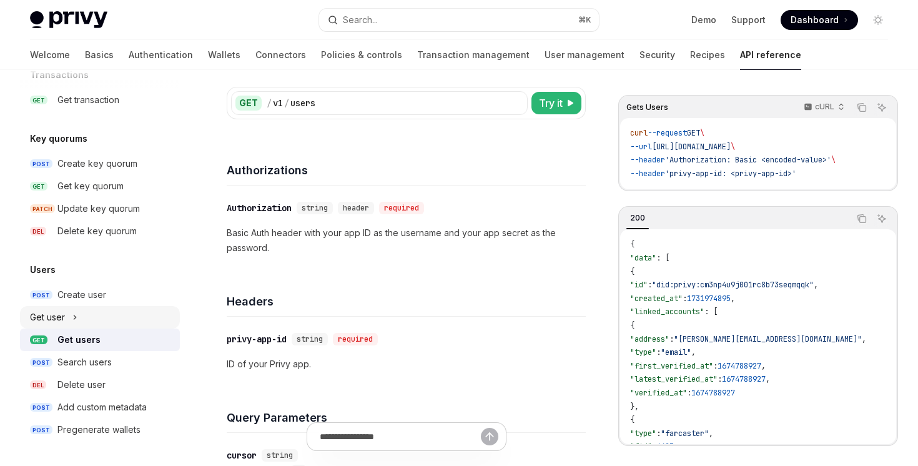
scroll to position [98, 0]
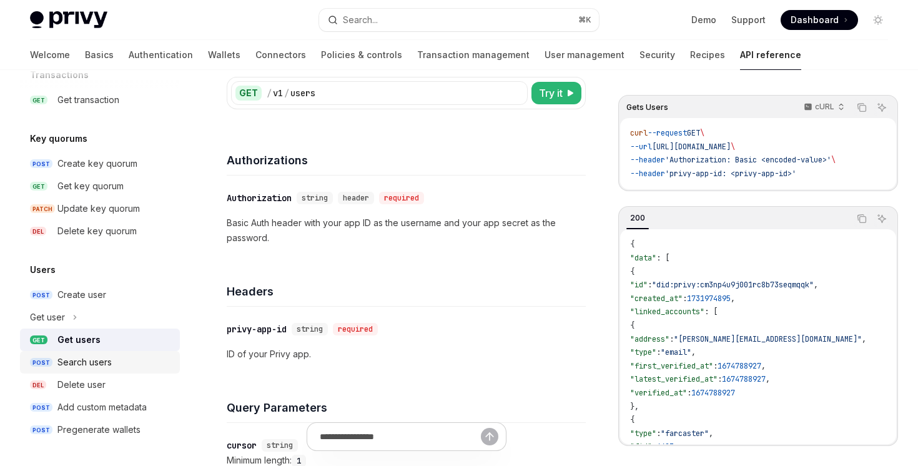
click at [120, 357] on div "Search users" at bounding box center [114, 362] width 115 height 15
type textarea "*"
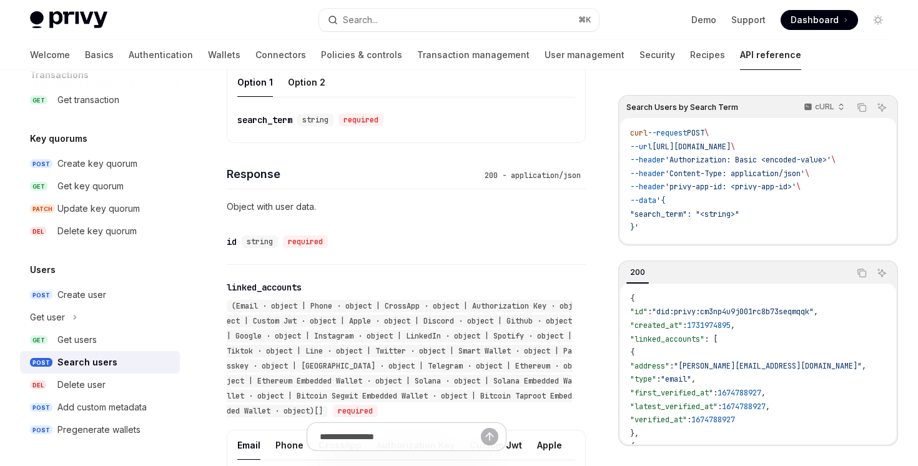
scroll to position [599, 0]
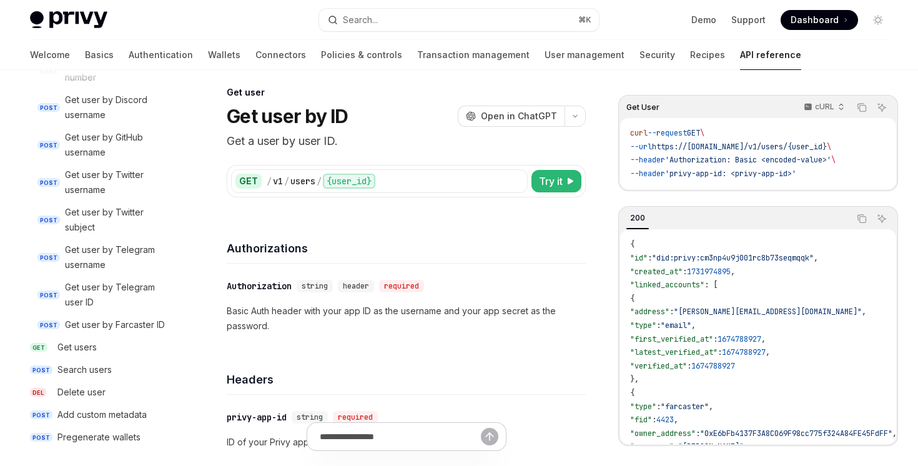
scroll to position [1296, 0]
click at [133, 438] on div "Pregenerate wallets" at bounding box center [98, 437] width 83 height 15
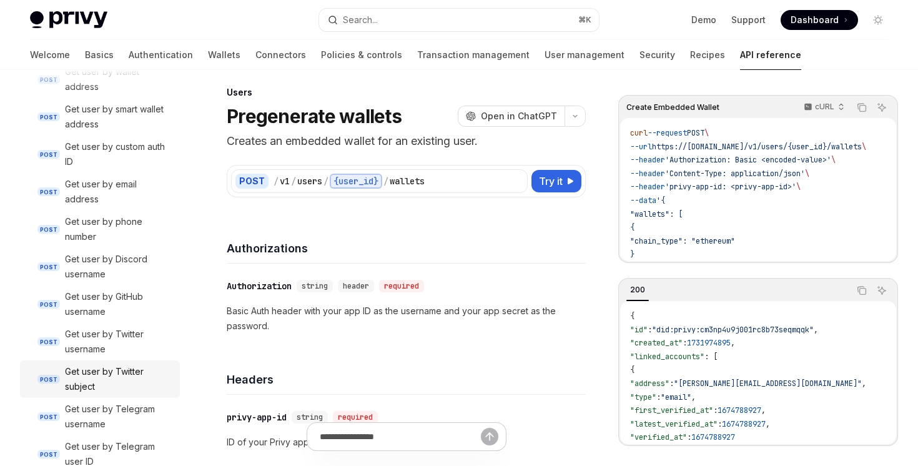
scroll to position [926, 0]
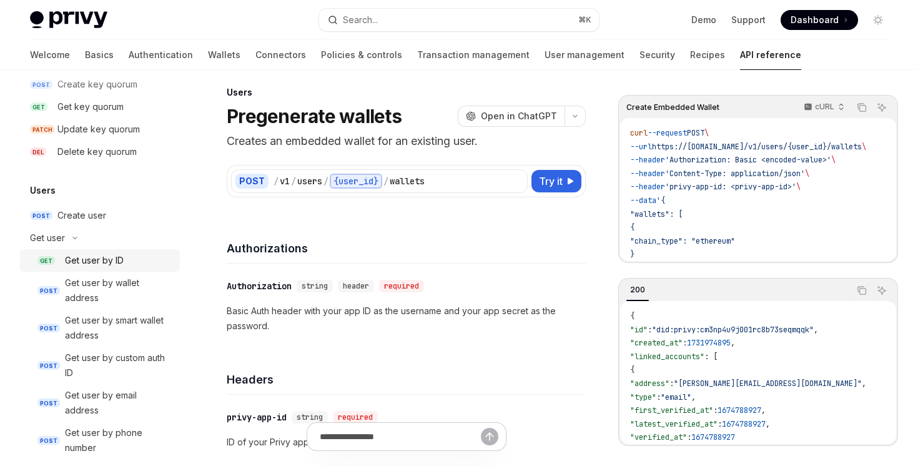
click at [119, 254] on div "Get user by ID" at bounding box center [94, 260] width 59 height 15
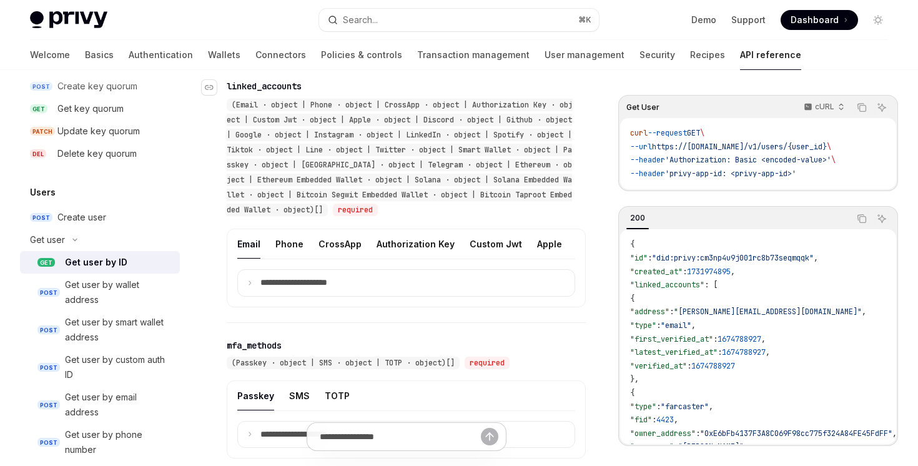
scroll to position [690, 0]
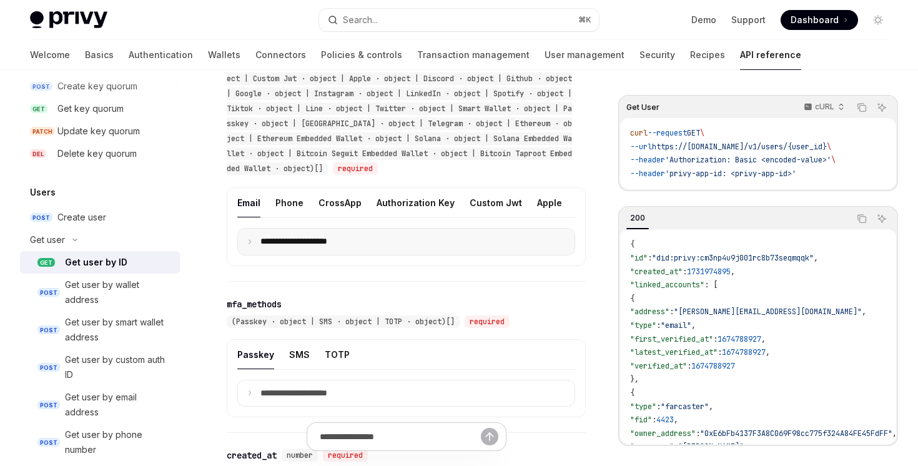
click at [288, 244] on p "**********" at bounding box center [303, 241] width 87 height 11
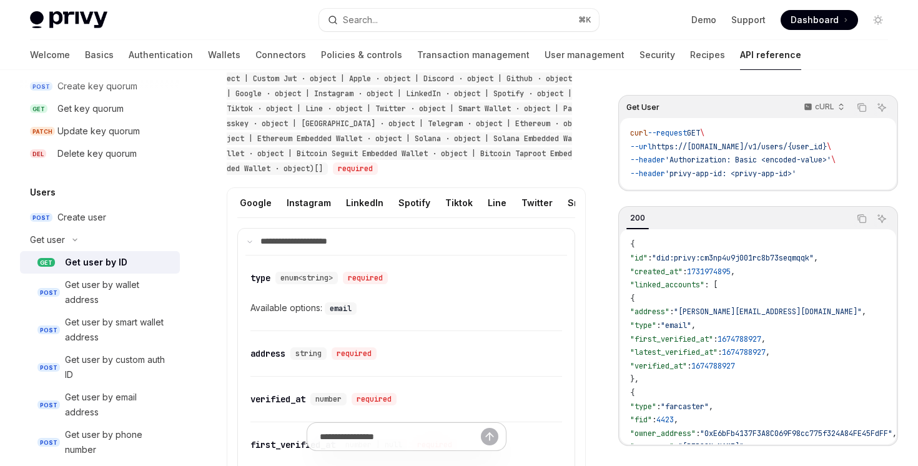
scroll to position [0, 484]
click at [410, 197] on ul "Email Phone CrossApp Authorization Key Custom Jwt Apple Discord Github Google I…" at bounding box center [406, 203] width 338 height 30
click at [437, 212] on ul "Email Phone CrossApp Authorization Key Custom Jwt Apple Discord Github Google I…" at bounding box center [406, 203] width 338 height 30
click at [435, 205] on div "Line" at bounding box center [444, 202] width 19 height 29
type textarea "*"
